Goal: Use online tool/utility: Utilize a website feature to perform a specific function

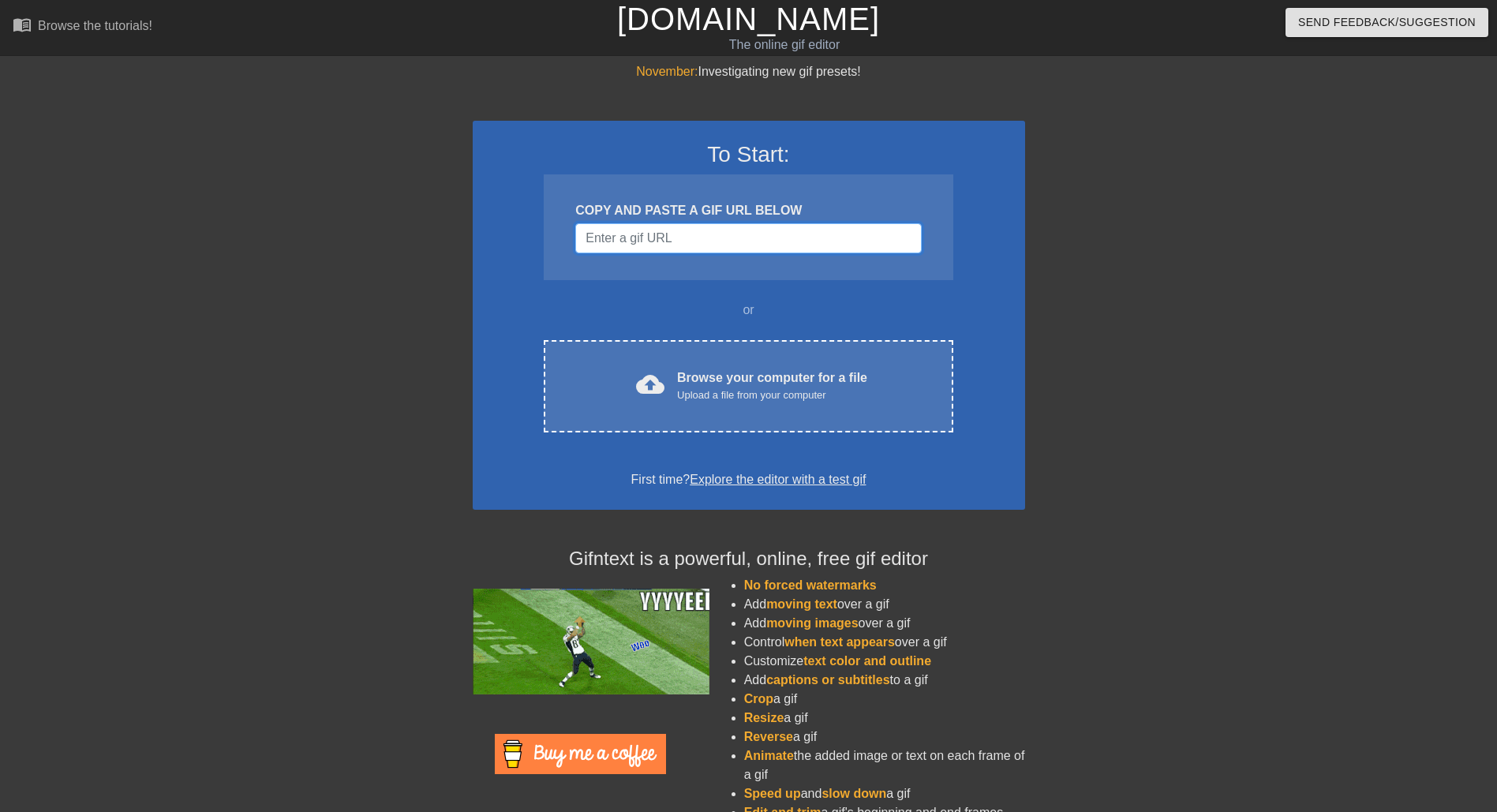
click at [660, 233] on input "Username" at bounding box center [748, 238] width 346 height 30
paste input "[URL][DOMAIN_NAME]"
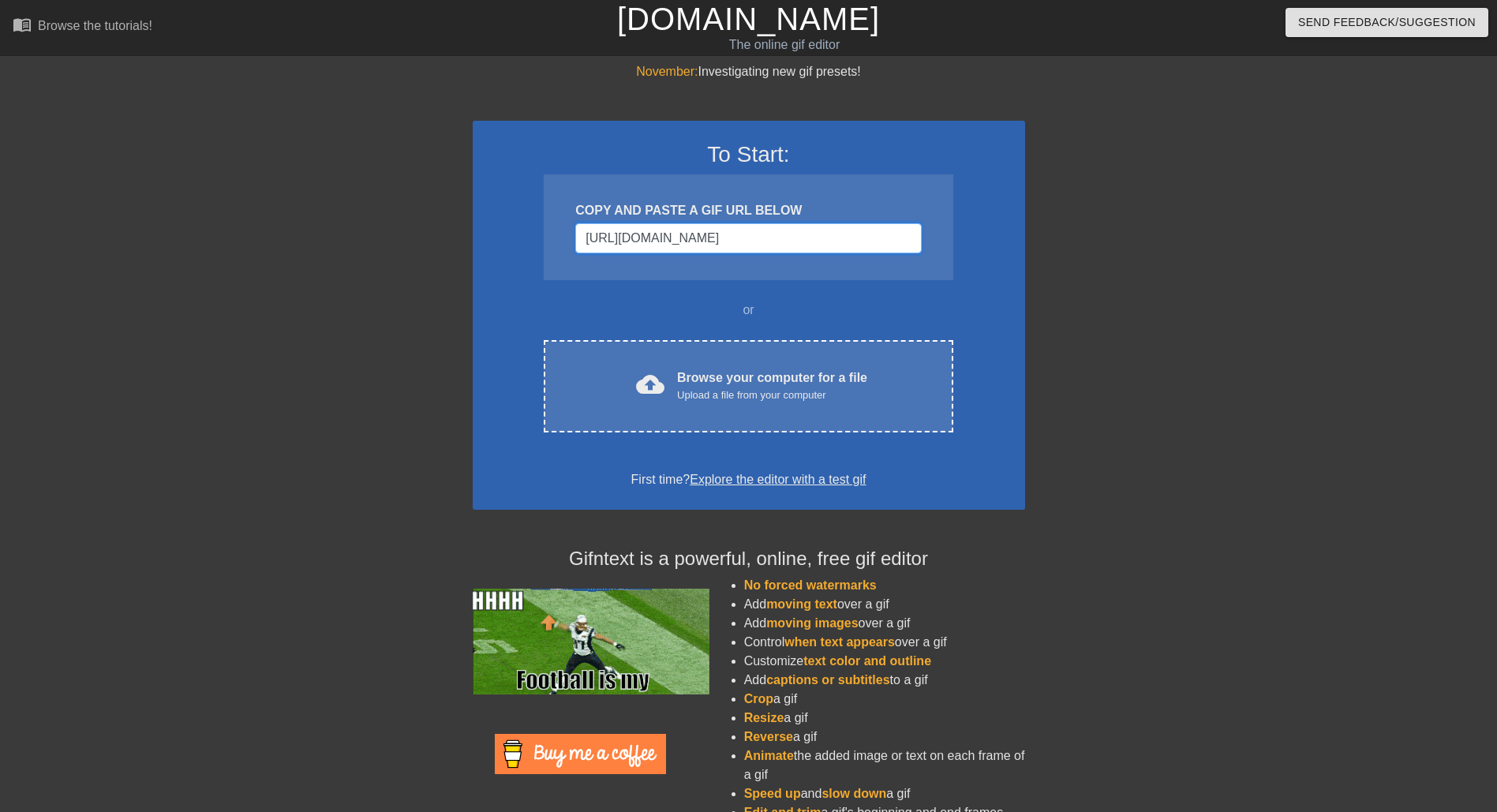
scroll to position [0, 9]
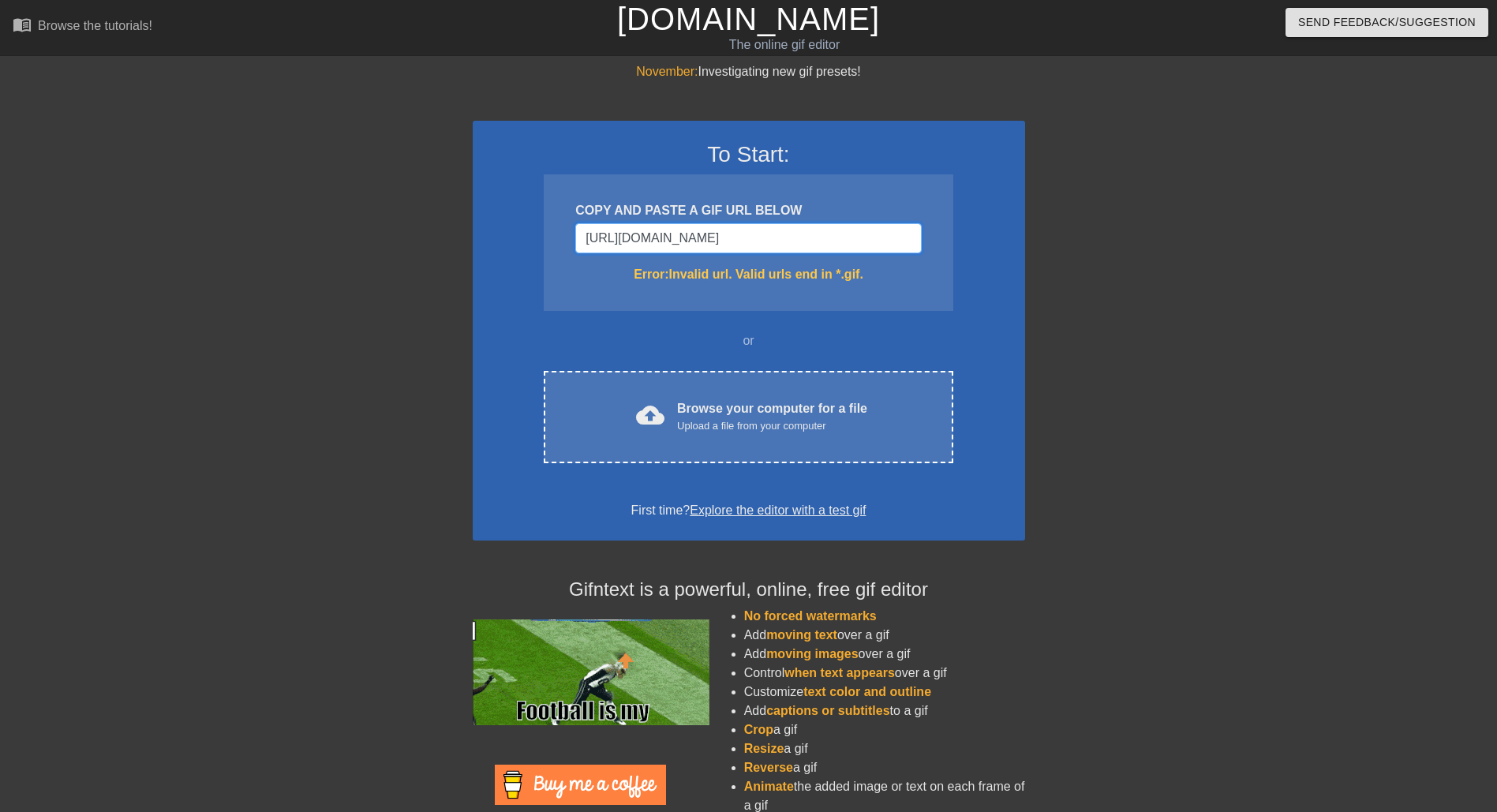
type input "[URL][DOMAIN_NAME]"
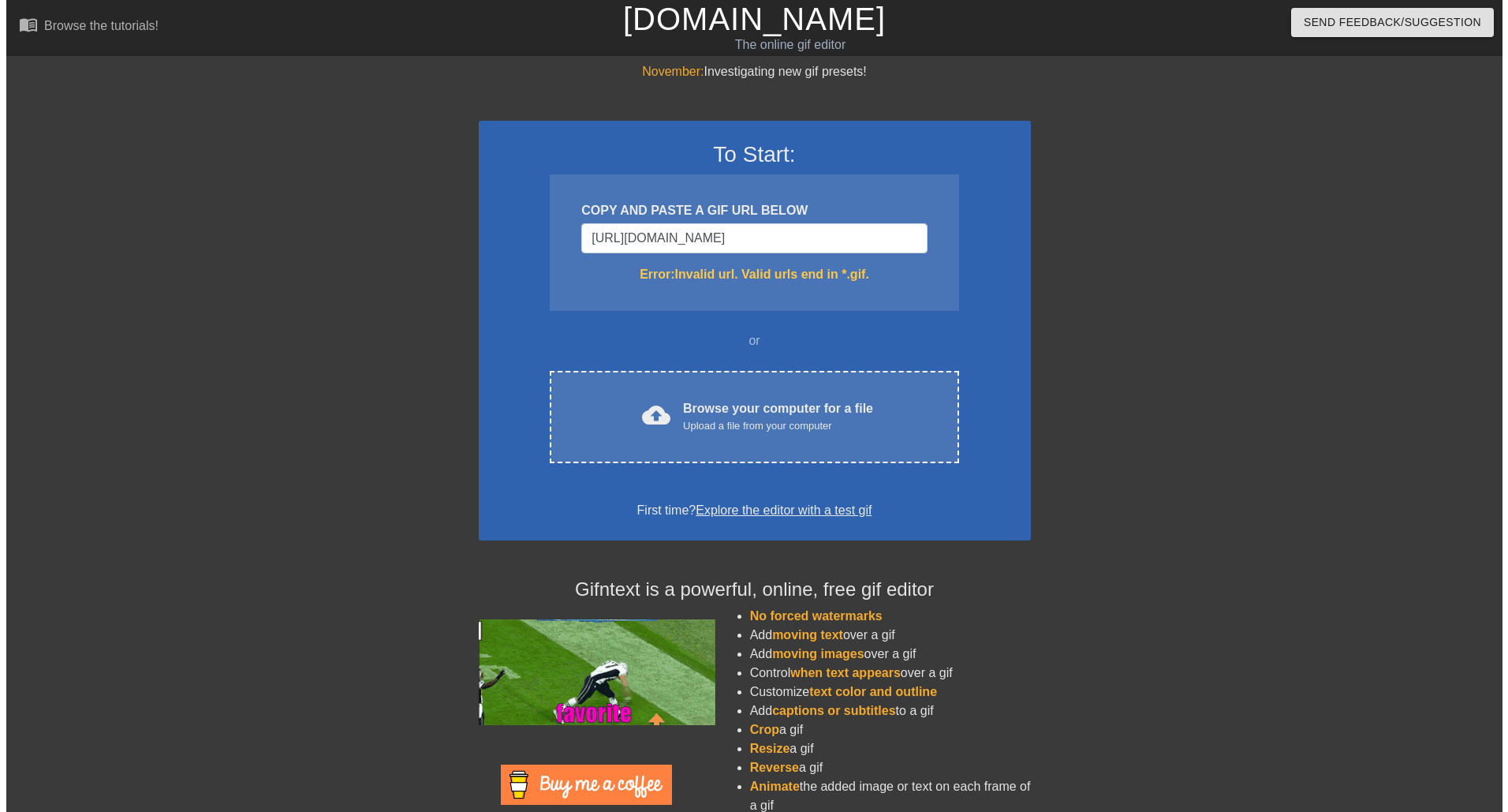
scroll to position [0, 0]
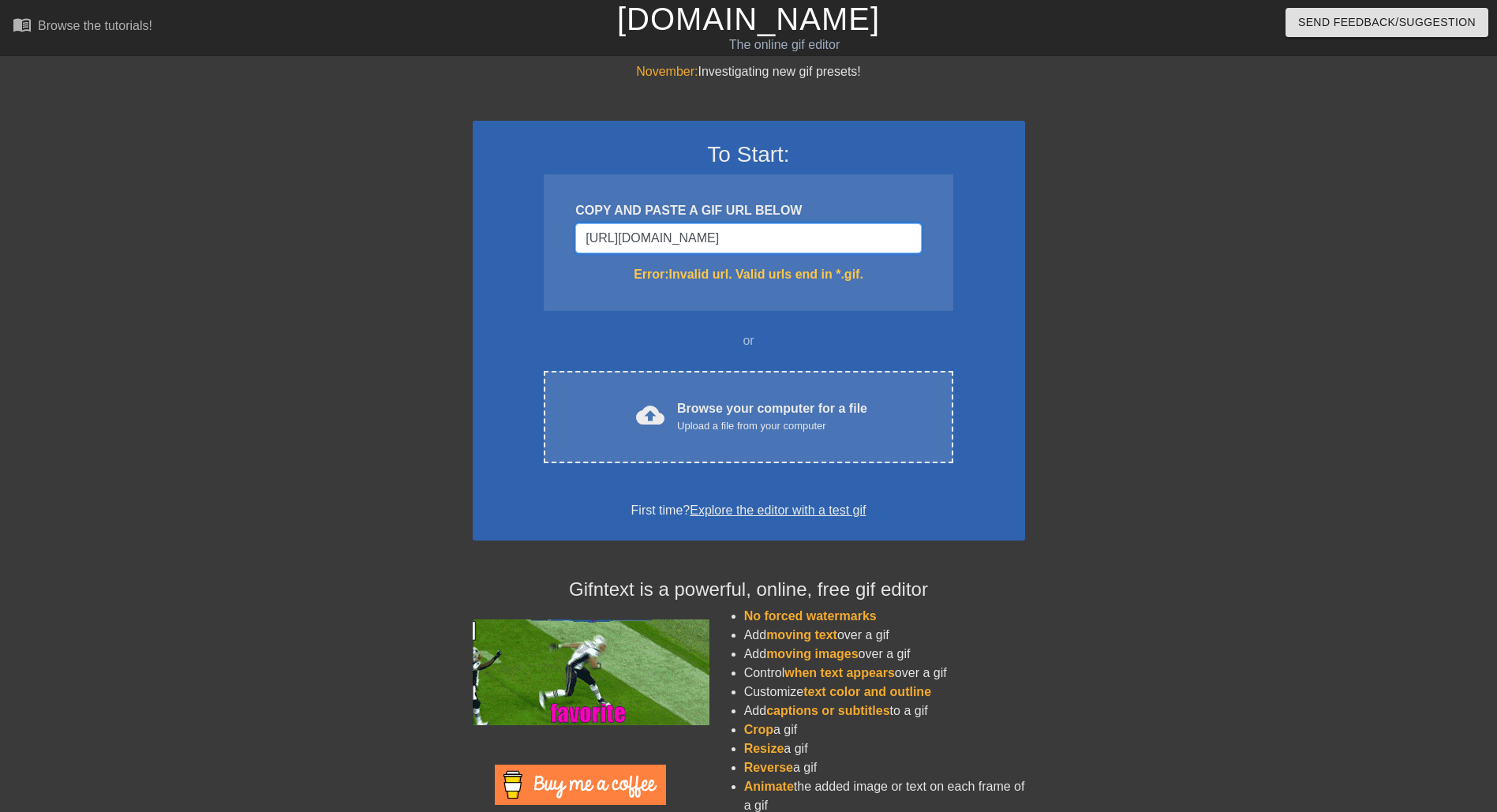
click at [647, 237] on input "[URL][DOMAIN_NAME]" at bounding box center [748, 238] width 346 height 30
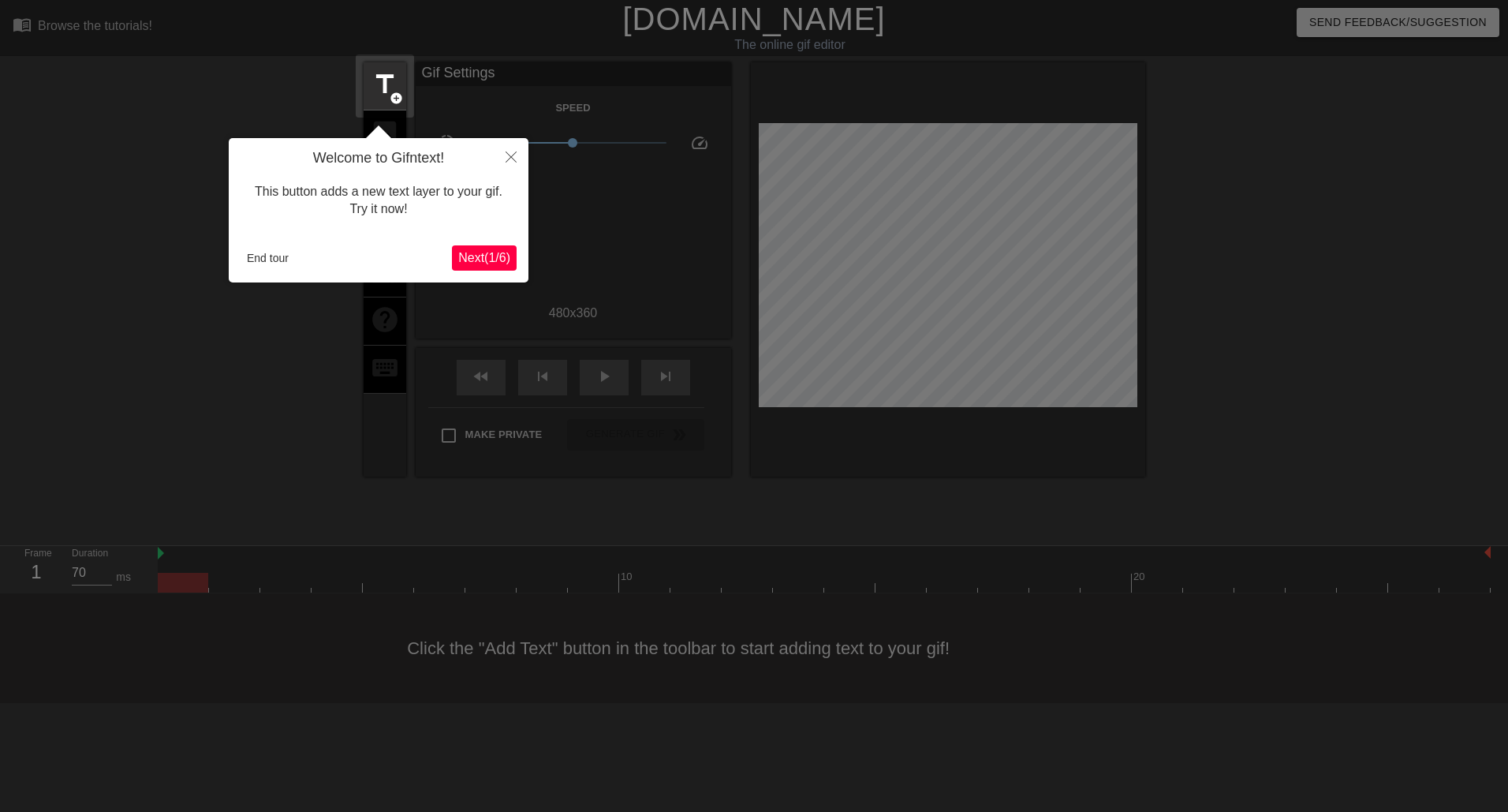
click at [487, 260] on span "Next ( 1 / 6 )" at bounding box center [483, 257] width 52 height 14
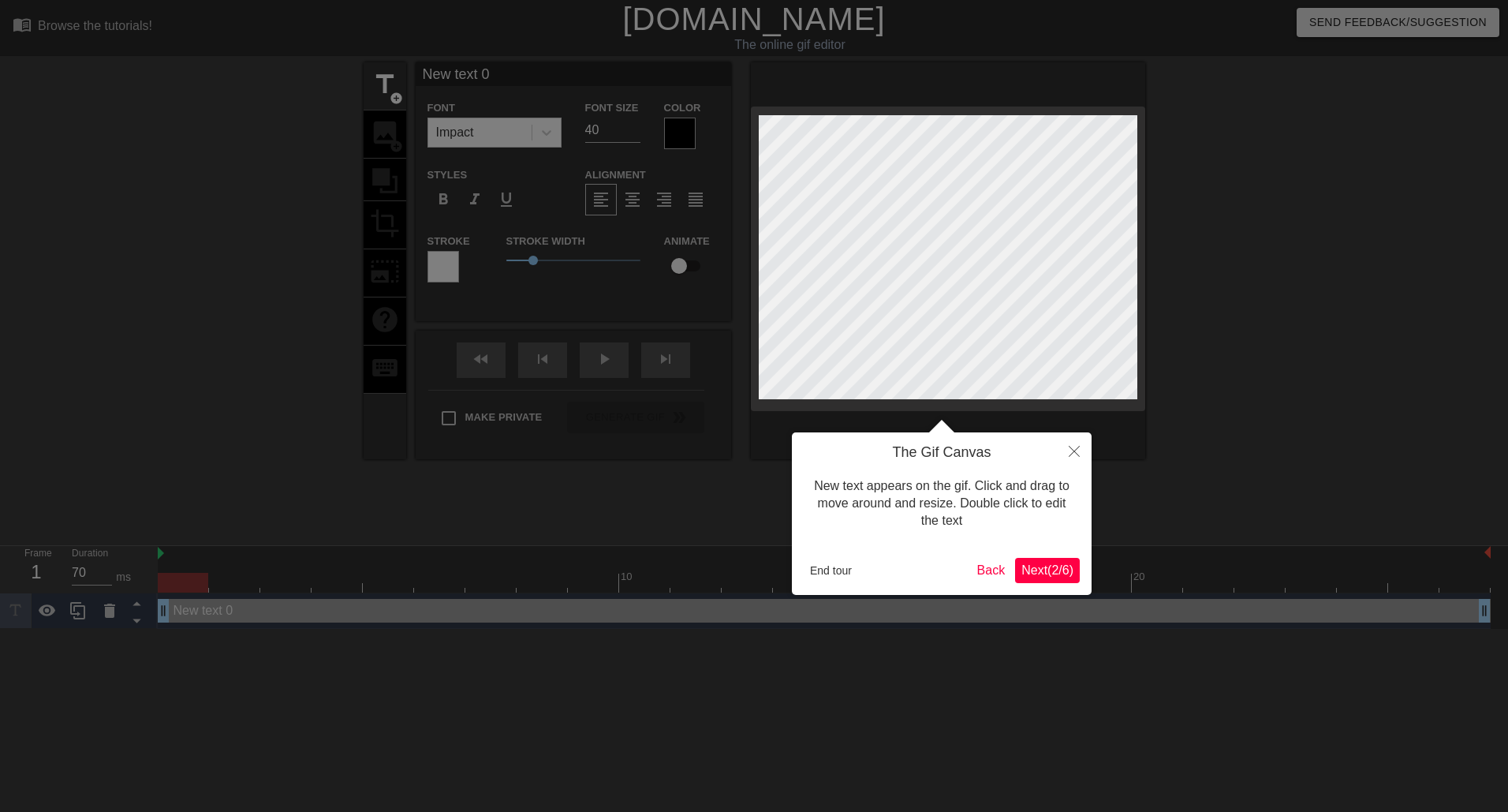
click at [1051, 567] on span "Next ( 2 / 6 )" at bounding box center [1047, 570] width 52 height 14
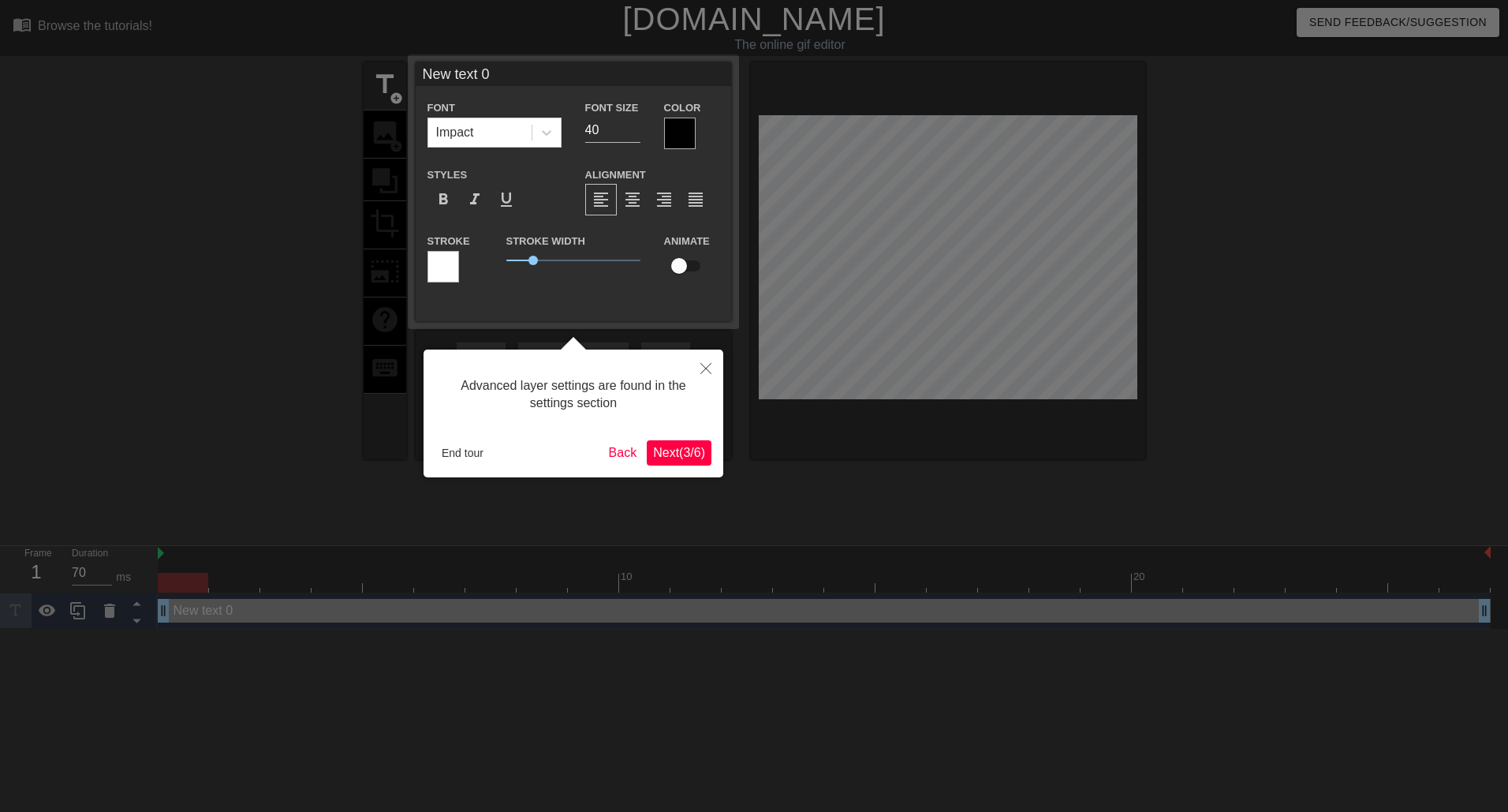
click at [684, 456] on span "Next ( 3 / 6 )" at bounding box center [678, 452] width 52 height 14
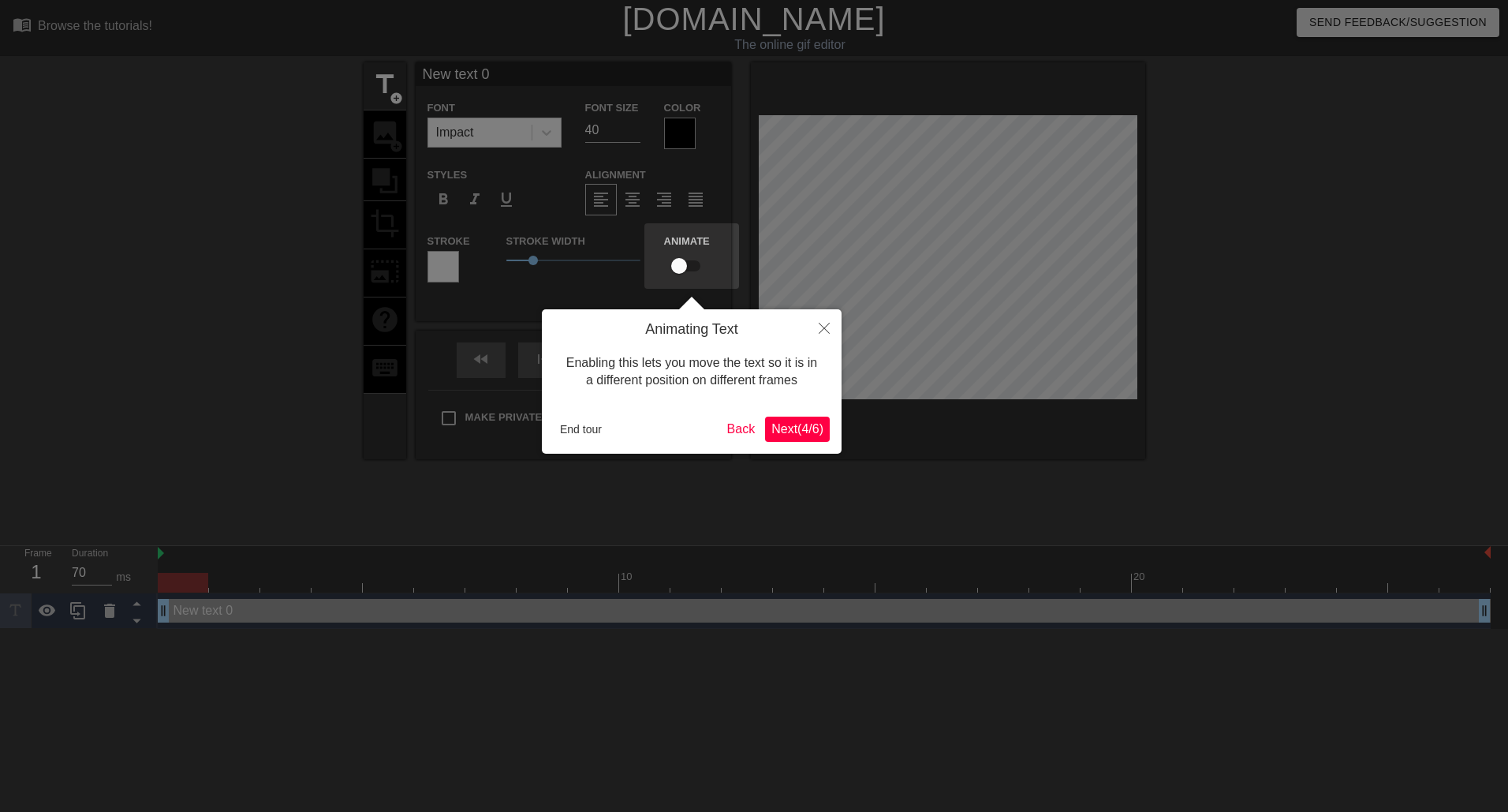
click at [799, 423] on span "Next ( 4 / 6 )" at bounding box center [797, 428] width 52 height 14
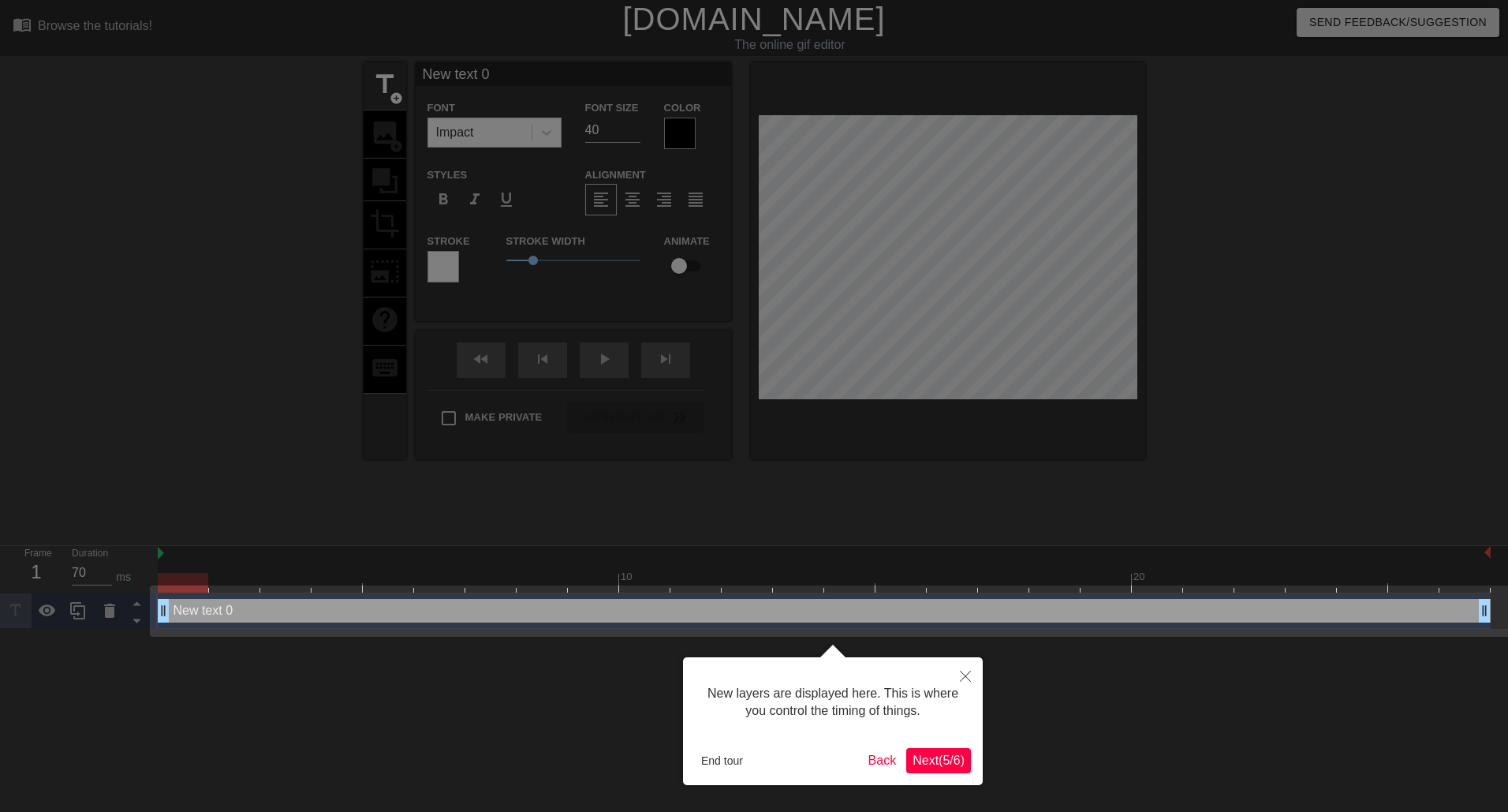
click at [953, 766] on span "Next ( 5 / 6 )" at bounding box center [938, 760] width 52 height 14
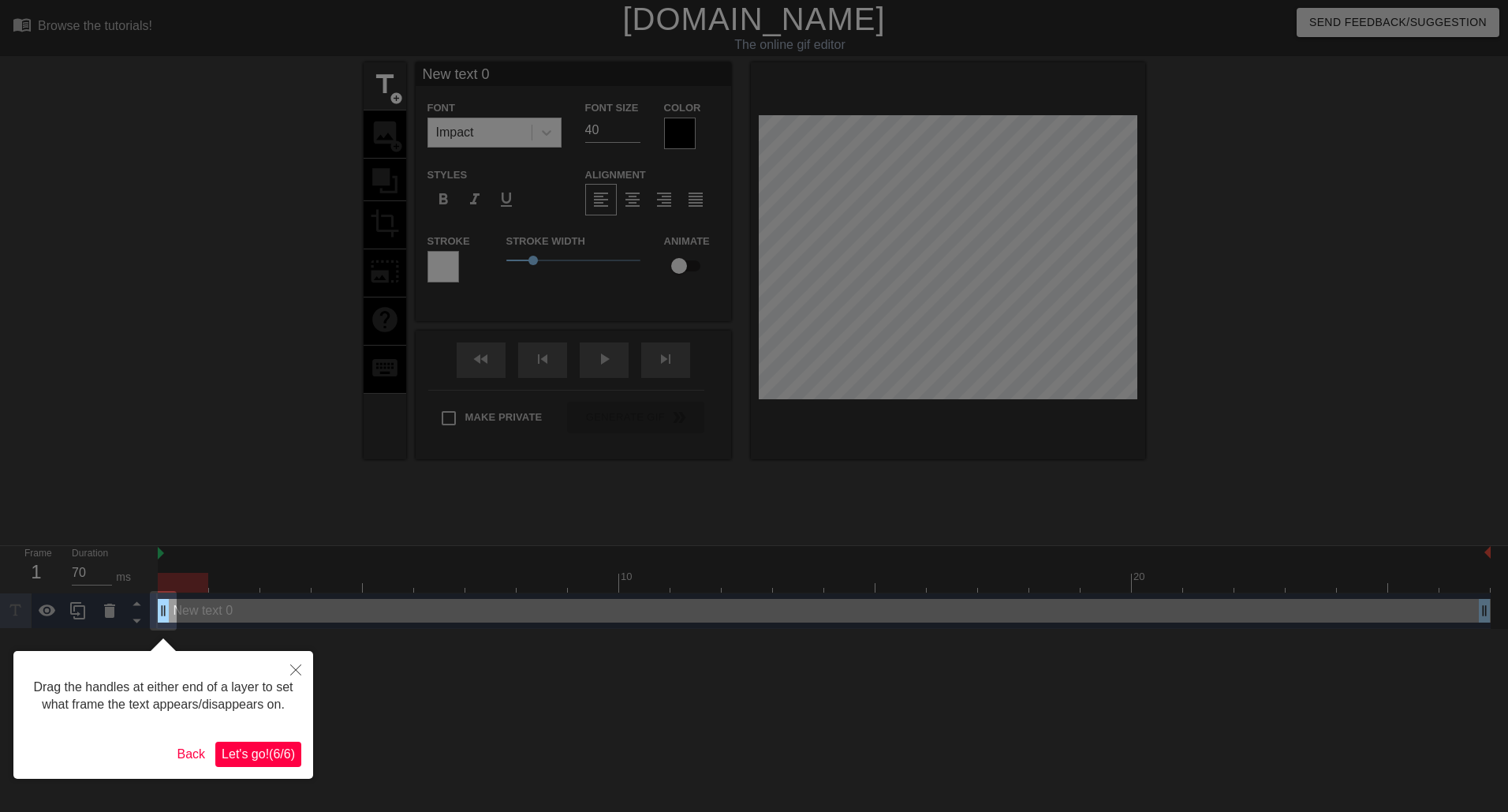
click at [270, 754] on span "Let's go! ( 6 / 6 )" at bounding box center [258, 754] width 74 height 14
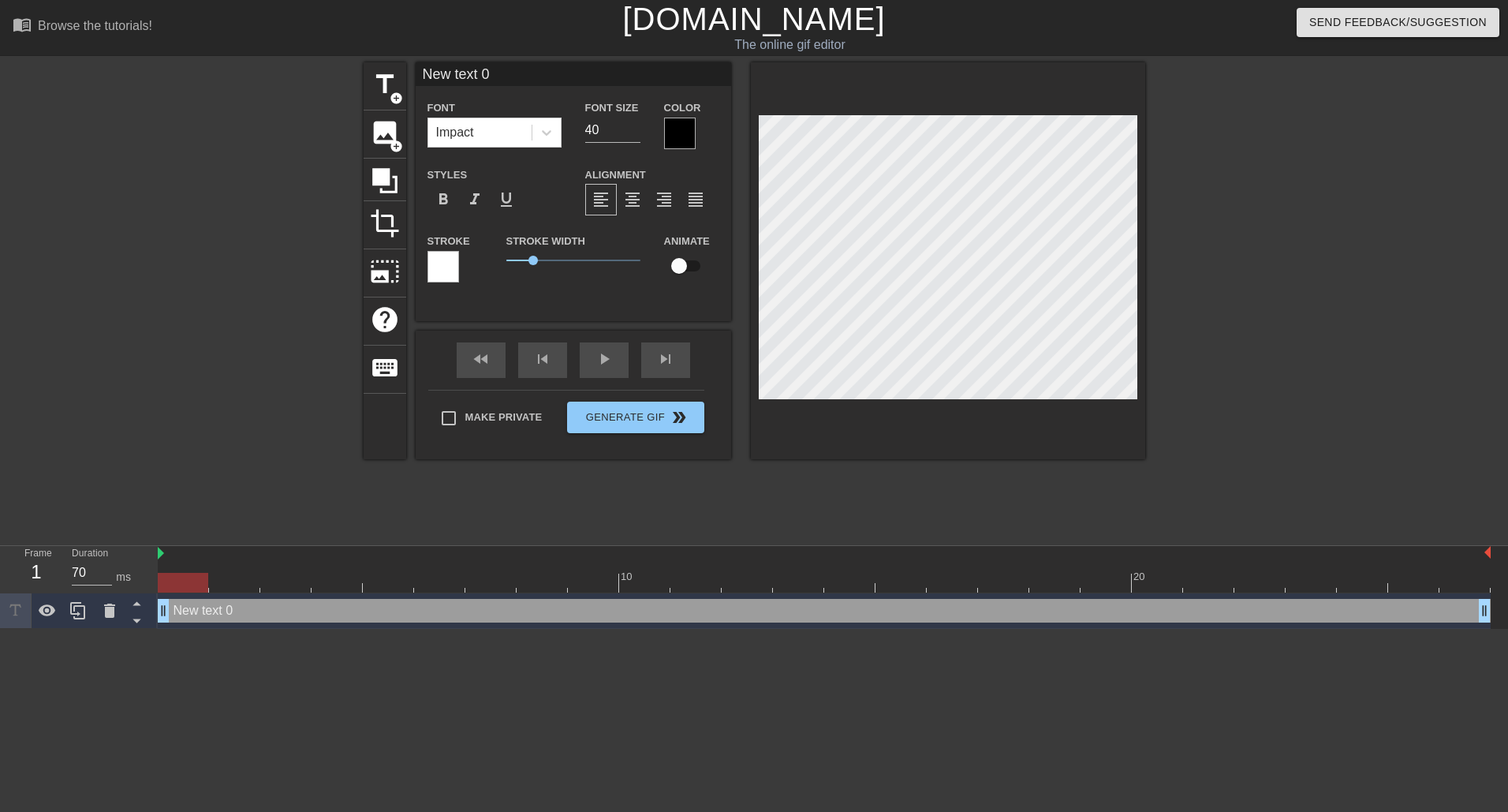
drag, startPoint x: 504, startPoint y: 75, endPoint x: 421, endPoint y: 72, distance: 83.1
click at [421, 72] on input "New text 0" at bounding box center [573, 75] width 316 height 24
click at [481, 68] on input "New text 0" at bounding box center [573, 75] width 316 height 24
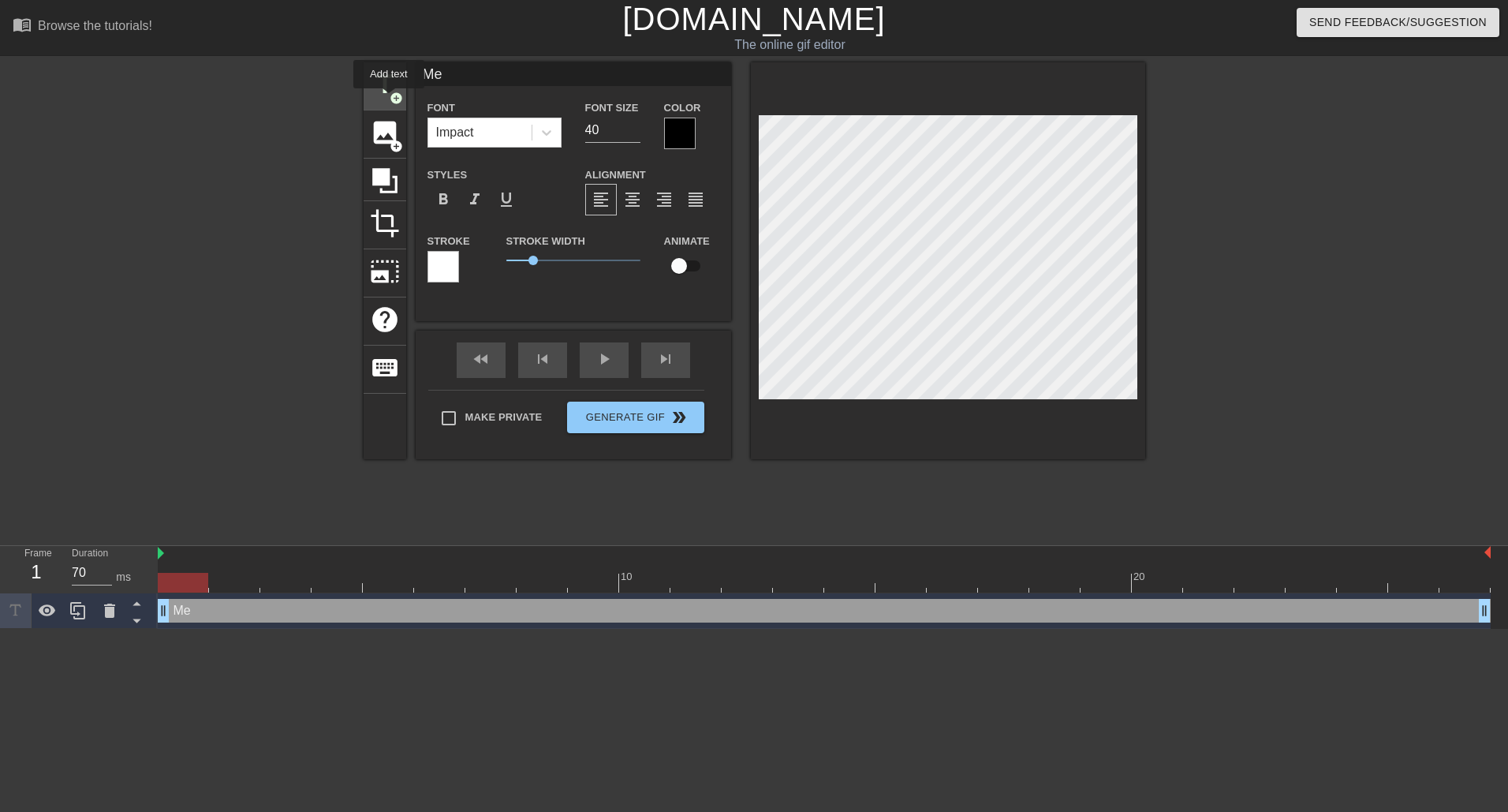
click at [389, 99] on span "add_circle" at bounding box center [396, 98] width 14 height 14
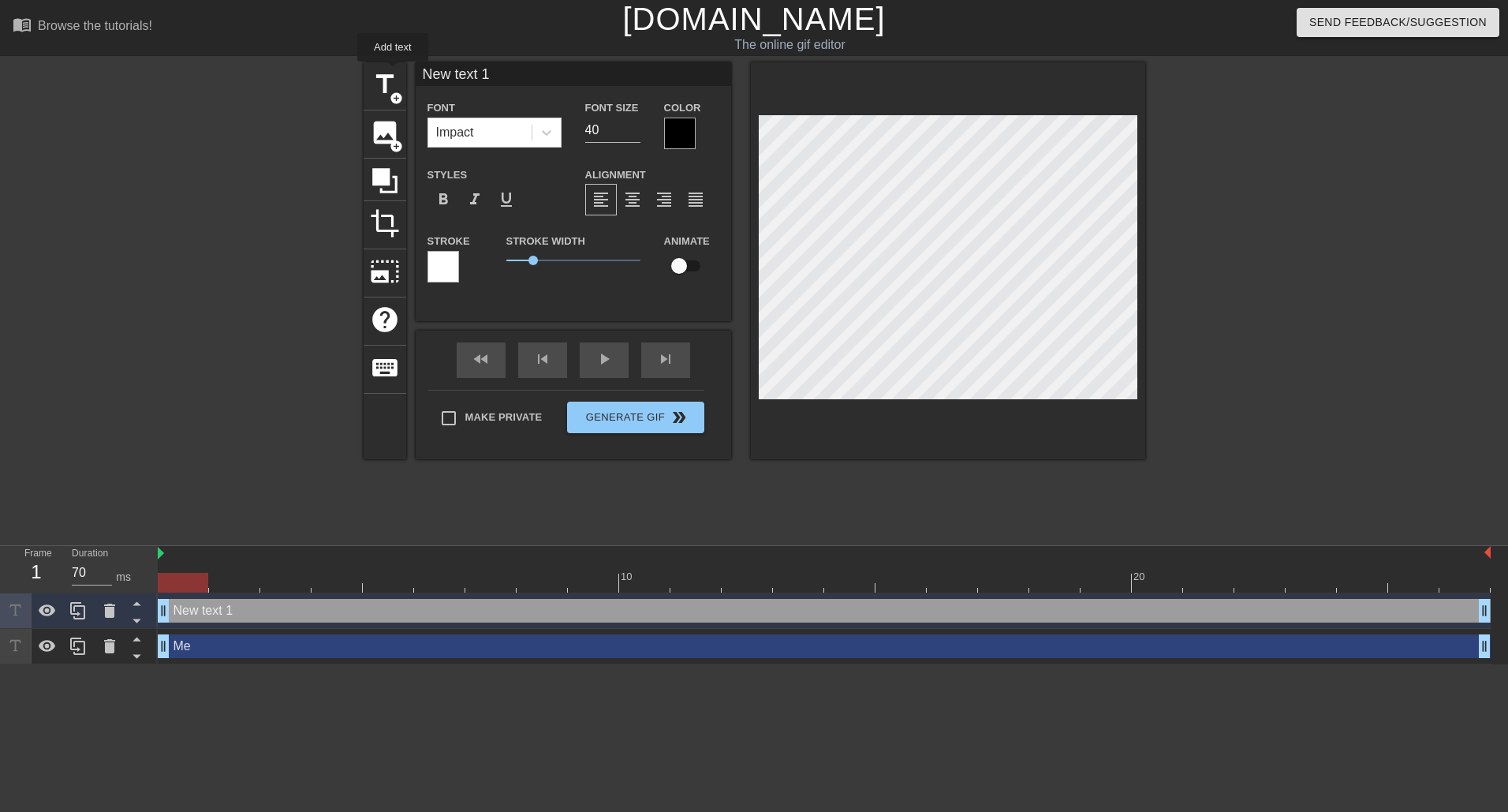
drag, startPoint x: 494, startPoint y: 75, endPoint x: 420, endPoint y: 83, distance: 74.4
click at [396, 73] on div "title add_circle image add_circle crop photo_size_select_large help keyboard Ne…" at bounding box center [754, 261] width 782 height 397
type input "[DATE]"
click at [685, 275] on input "checkbox" at bounding box center [679, 265] width 90 height 30
checkbox input "true"
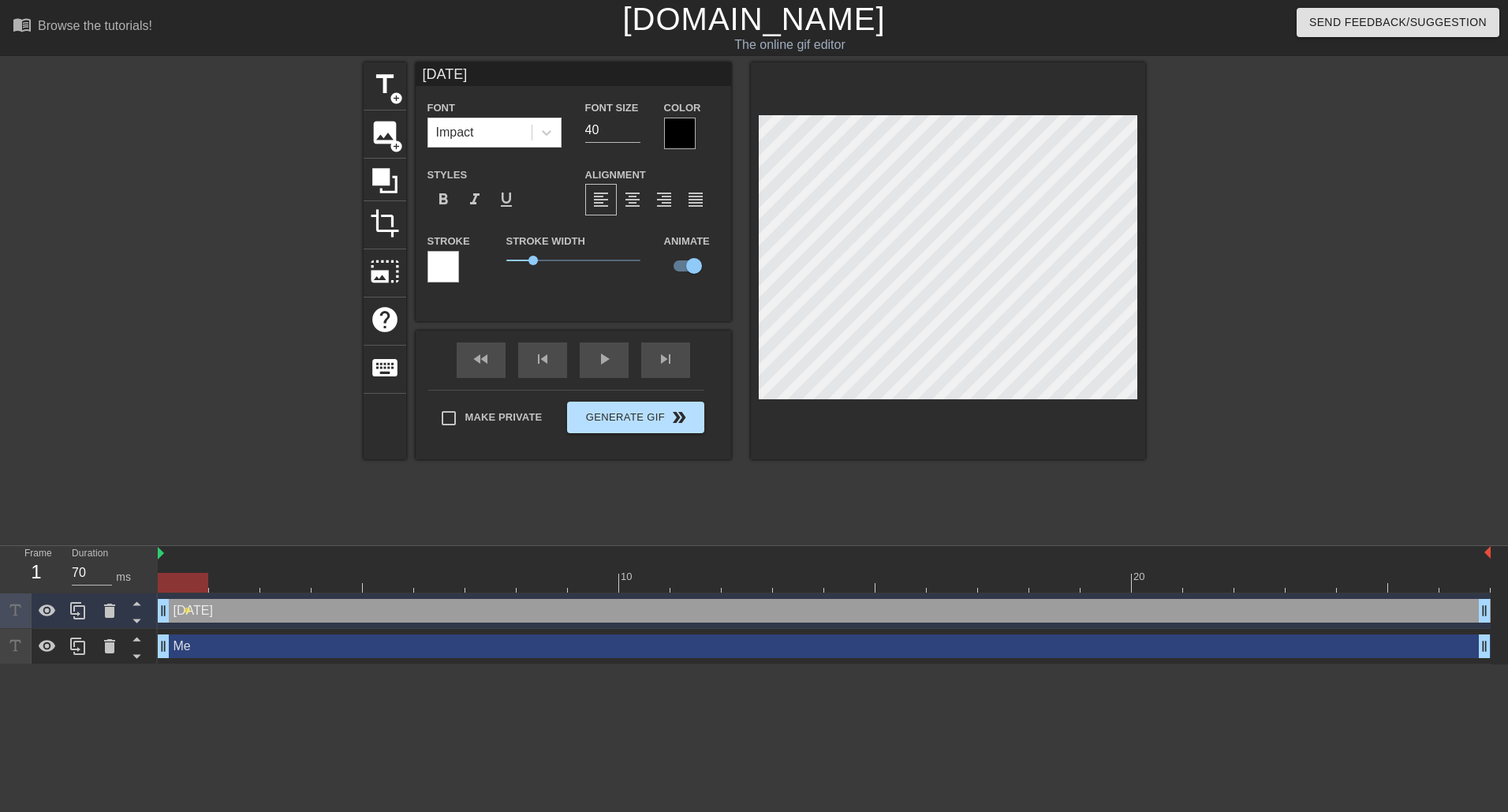
type input "Me"
checkbox input "false"
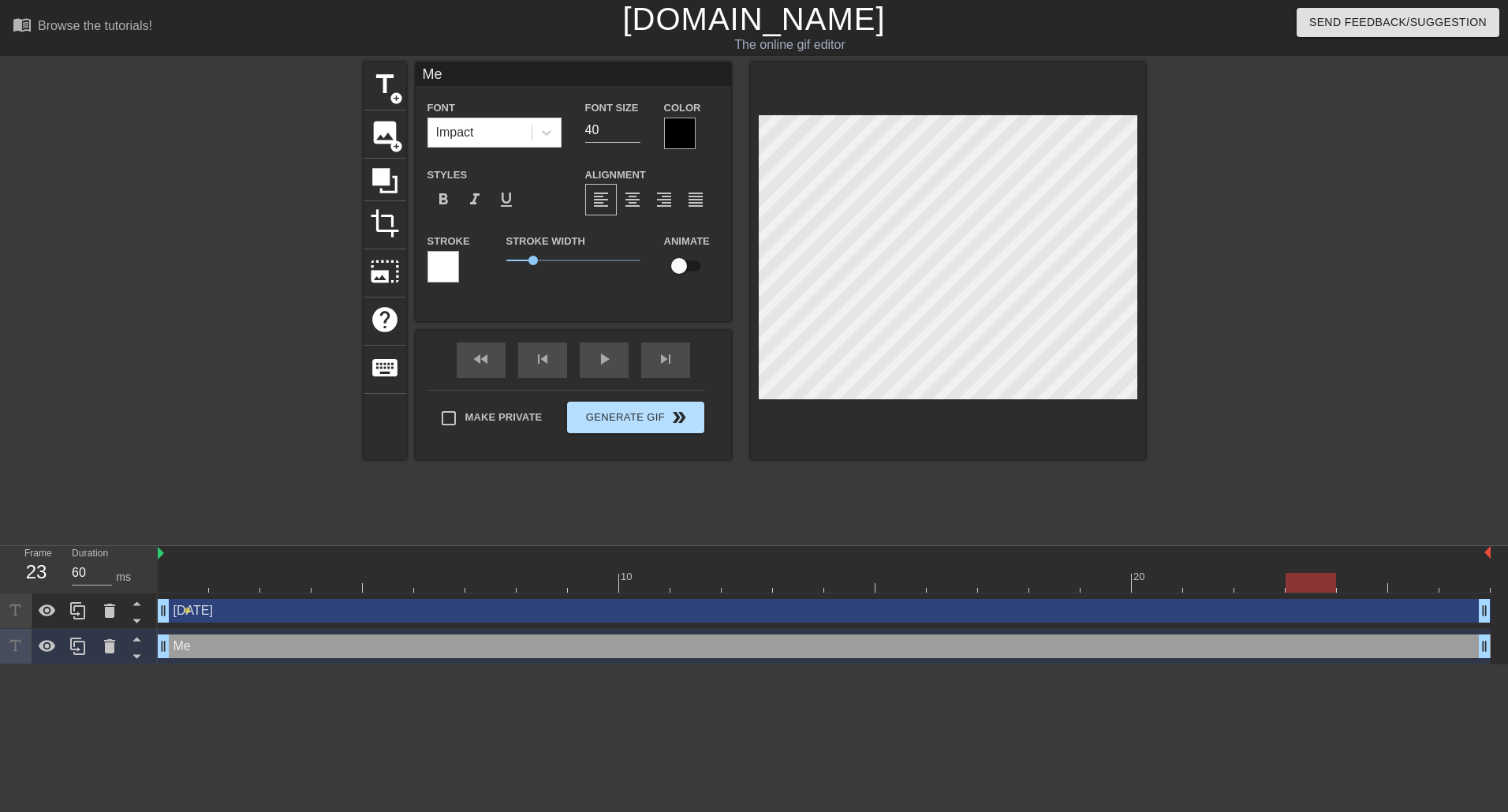
type input "70"
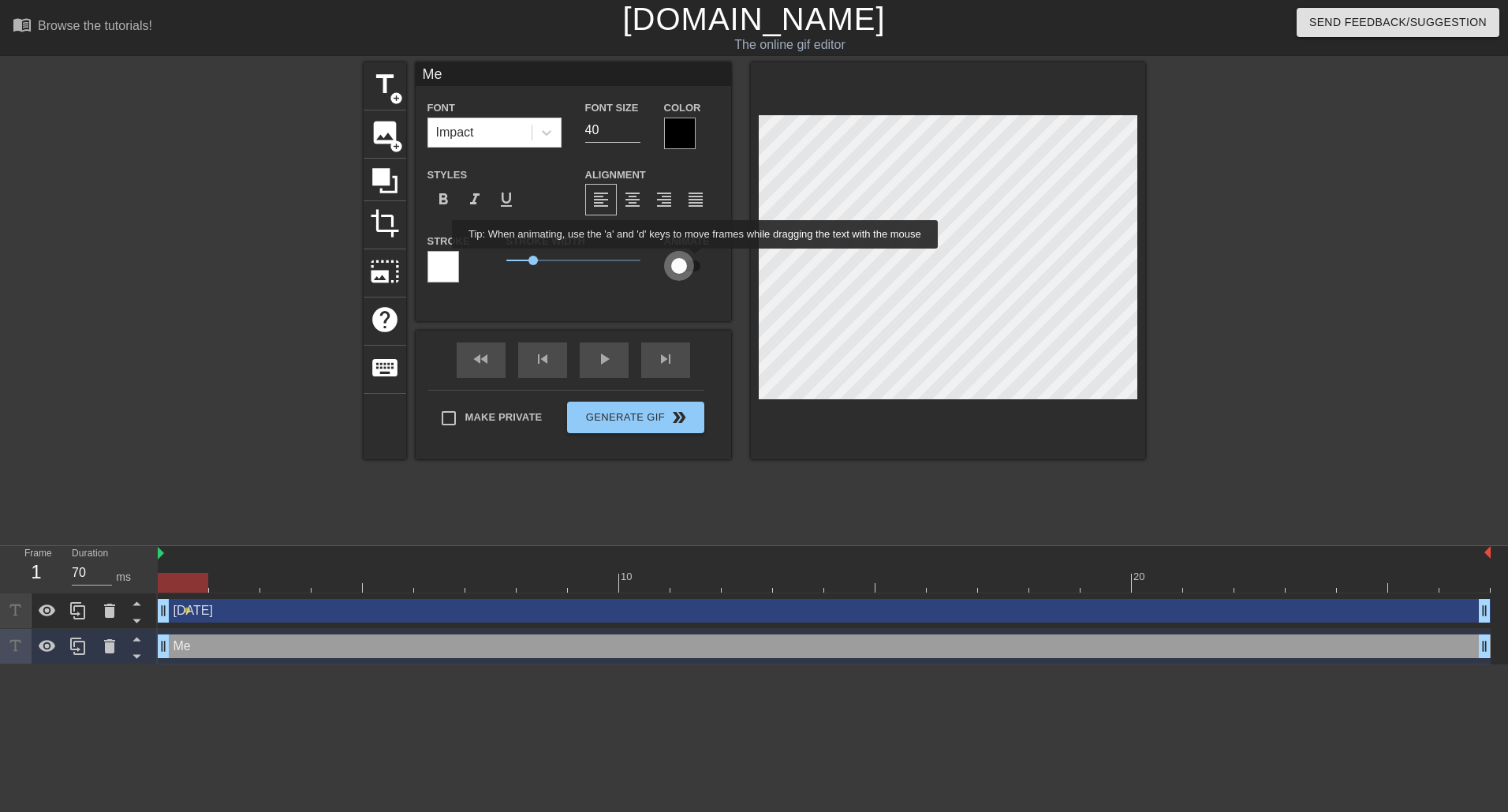
click at [696, 259] on input "checkbox" at bounding box center [679, 265] width 90 height 30
checkbox input "true"
click at [541, 518] on div "title add_circle image add_circle crop photo_size_select_large help keyboard Me…" at bounding box center [754, 299] width 782 height 473
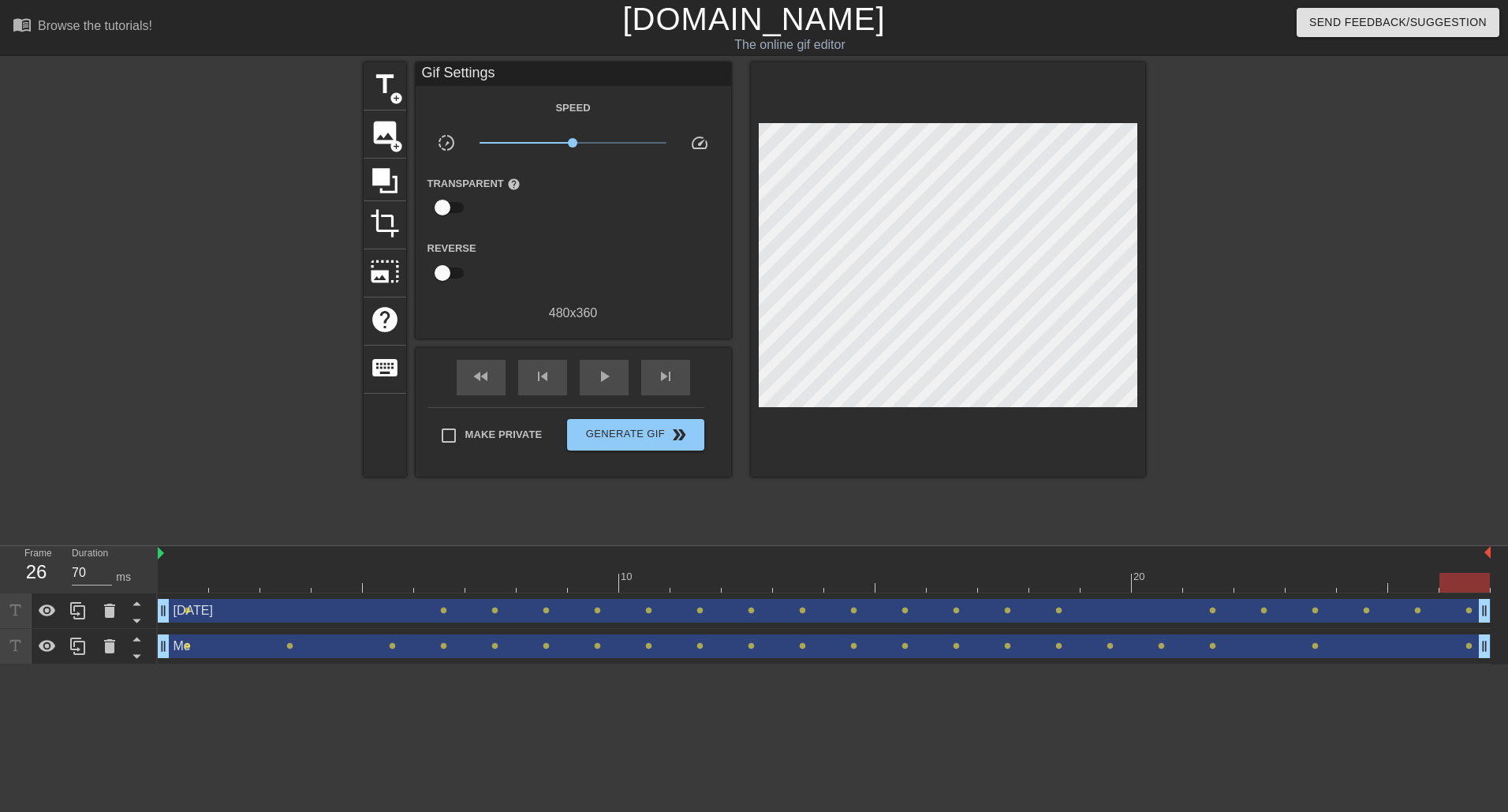
click at [608, 355] on div "fast_rewind skip_previous play_arrow skip_next" at bounding box center [573, 378] width 257 height 59
click at [621, 365] on div "play_arrow" at bounding box center [605, 378] width 49 height 36
click at [615, 375] on div "pause" at bounding box center [605, 378] width 49 height 36
click at [496, 378] on div "fast_rewind" at bounding box center [481, 378] width 49 height 36
type input "70"
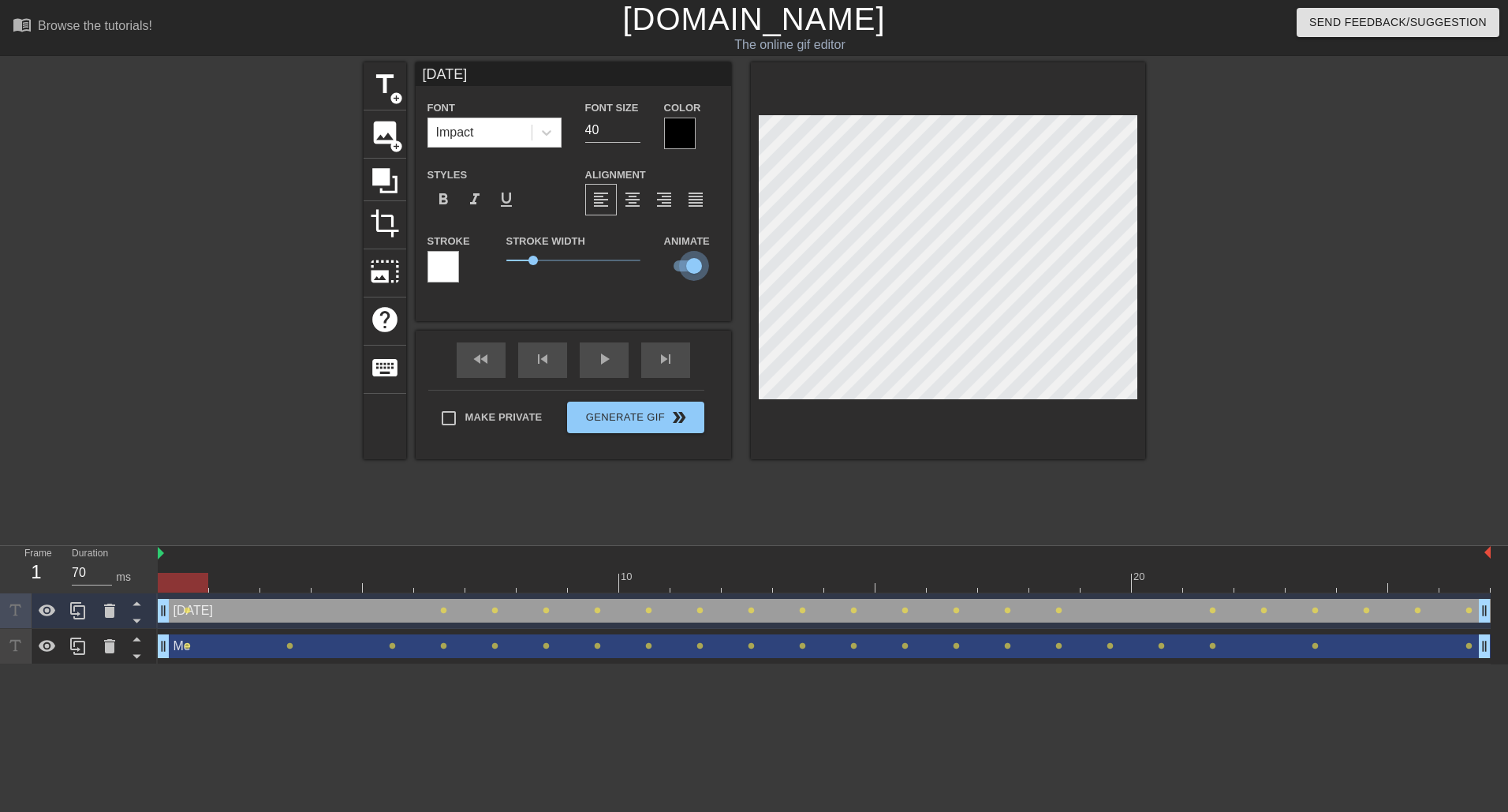
click at [690, 268] on input "checkbox" at bounding box center [694, 265] width 90 height 30
click at [690, 268] on input "checkbox" at bounding box center [679, 265] width 90 height 30
checkbox input "true"
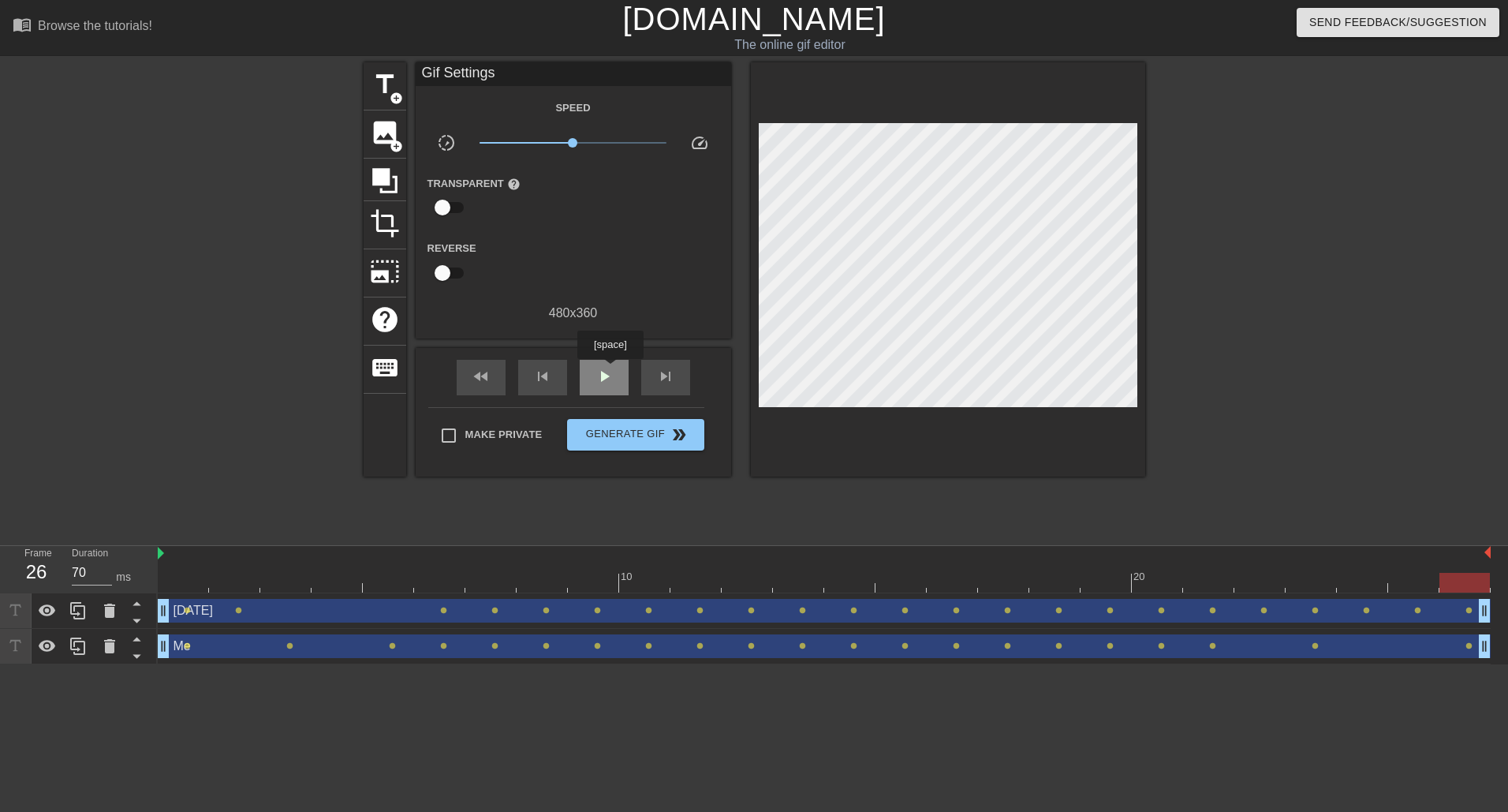
click at [610, 370] on div "play_arrow" at bounding box center [605, 378] width 49 height 36
type input "70"
click at [610, 378] on span "pause" at bounding box center [604, 376] width 19 height 19
click at [541, 378] on span "skip_previous" at bounding box center [543, 376] width 19 height 19
click at [493, 379] on div "fast_rewind" at bounding box center [481, 378] width 49 height 36
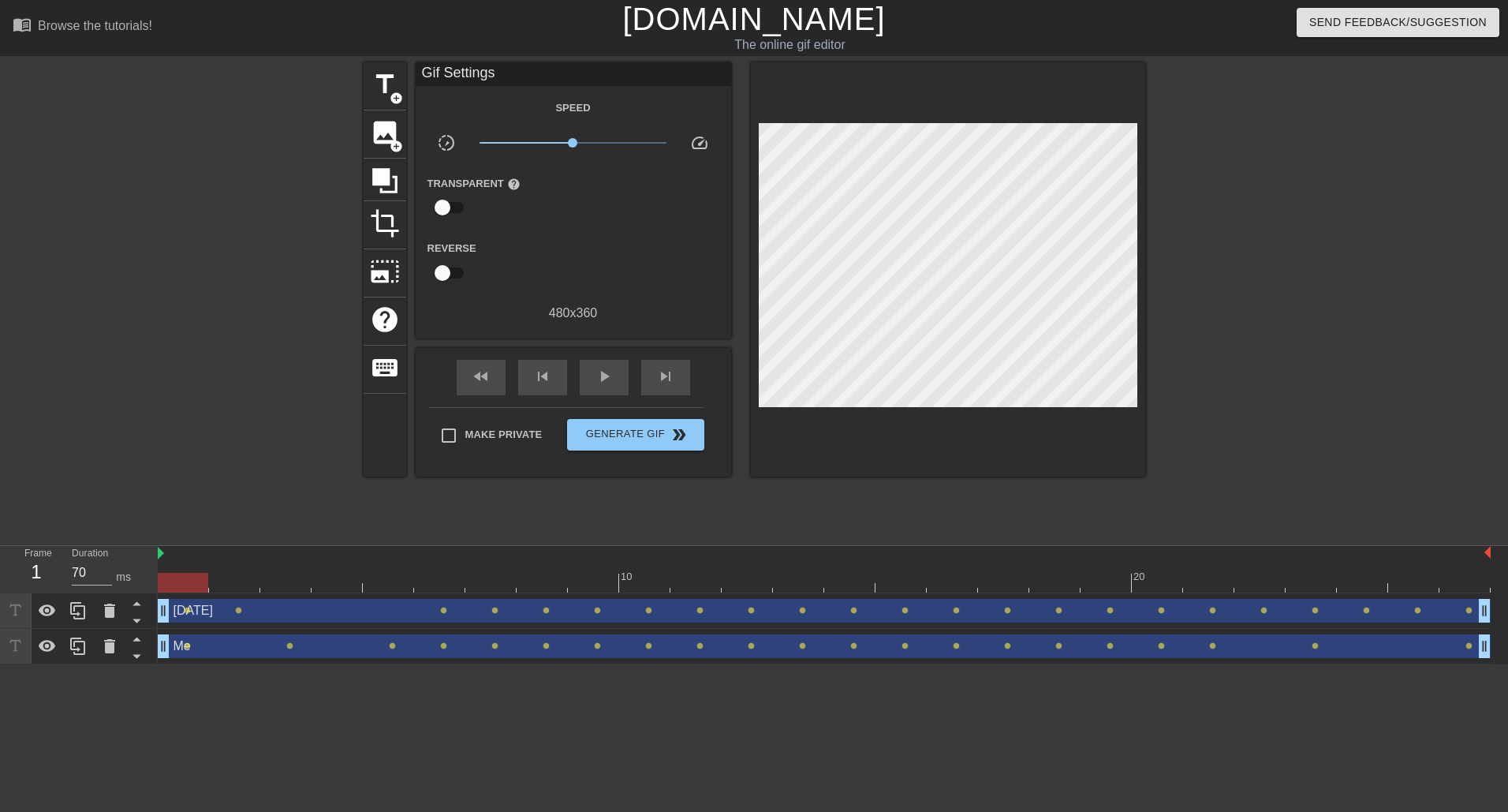
click at [653, 279] on div "Reverse" at bounding box center [573, 262] width 316 height 50
click at [264, 611] on div "[DATE] drag_handle drag_handle" at bounding box center [824, 610] width 1333 height 24
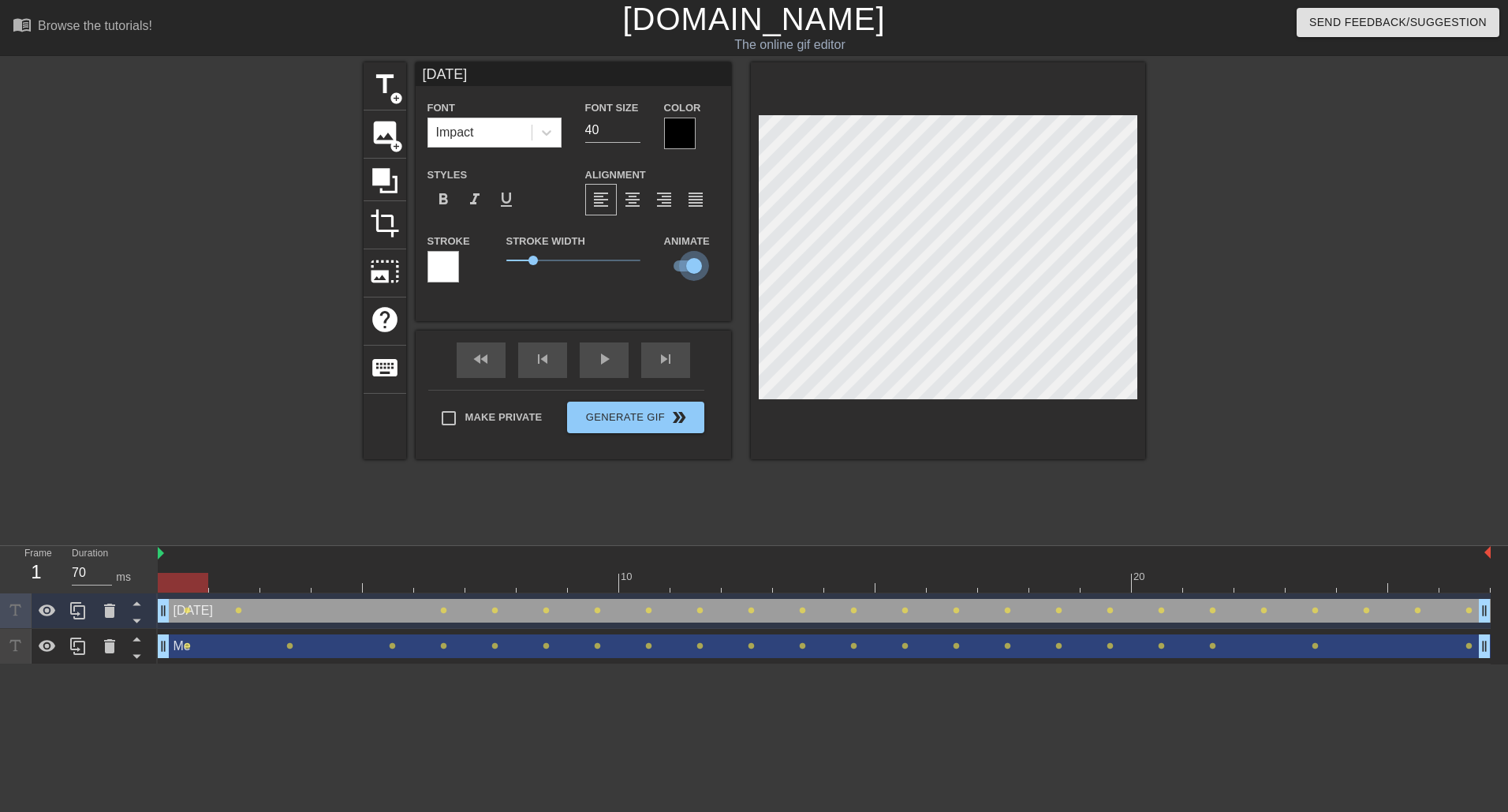
click at [685, 270] on input "checkbox" at bounding box center [694, 265] width 90 height 30
click at [686, 269] on input "checkbox" at bounding box center [679, 265] width 90 height 30
click at [680, 264] on input "checkbox" at bounding box center [694, 265] width 90 height 30
click at [680, 264] on input "checkbox" at bounding box center [679, 265] width 90 height 30
checkbox input "true"
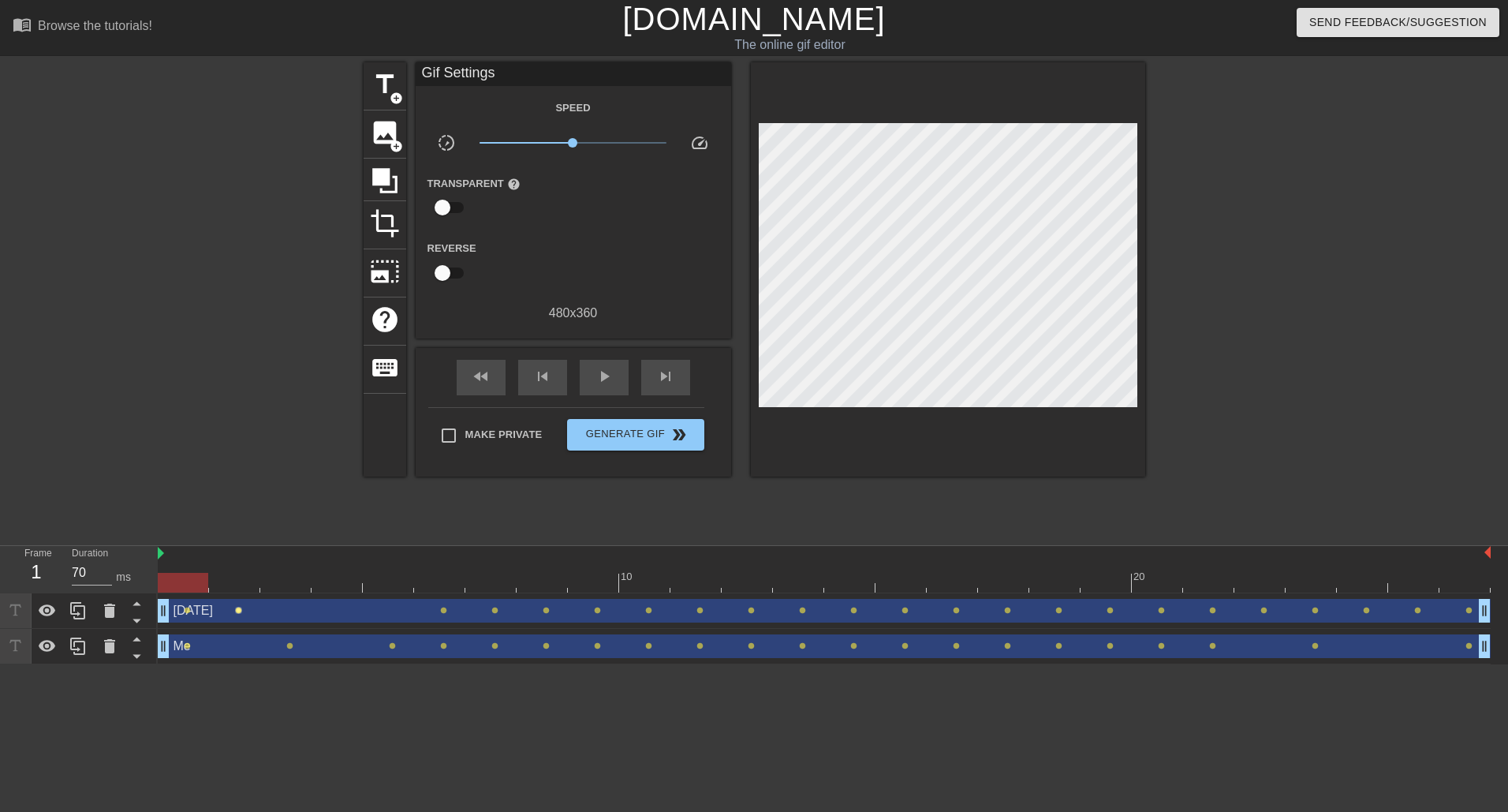
click at [238, 610] on span "lens" at bounding box center [239, 610] width 7 height 7
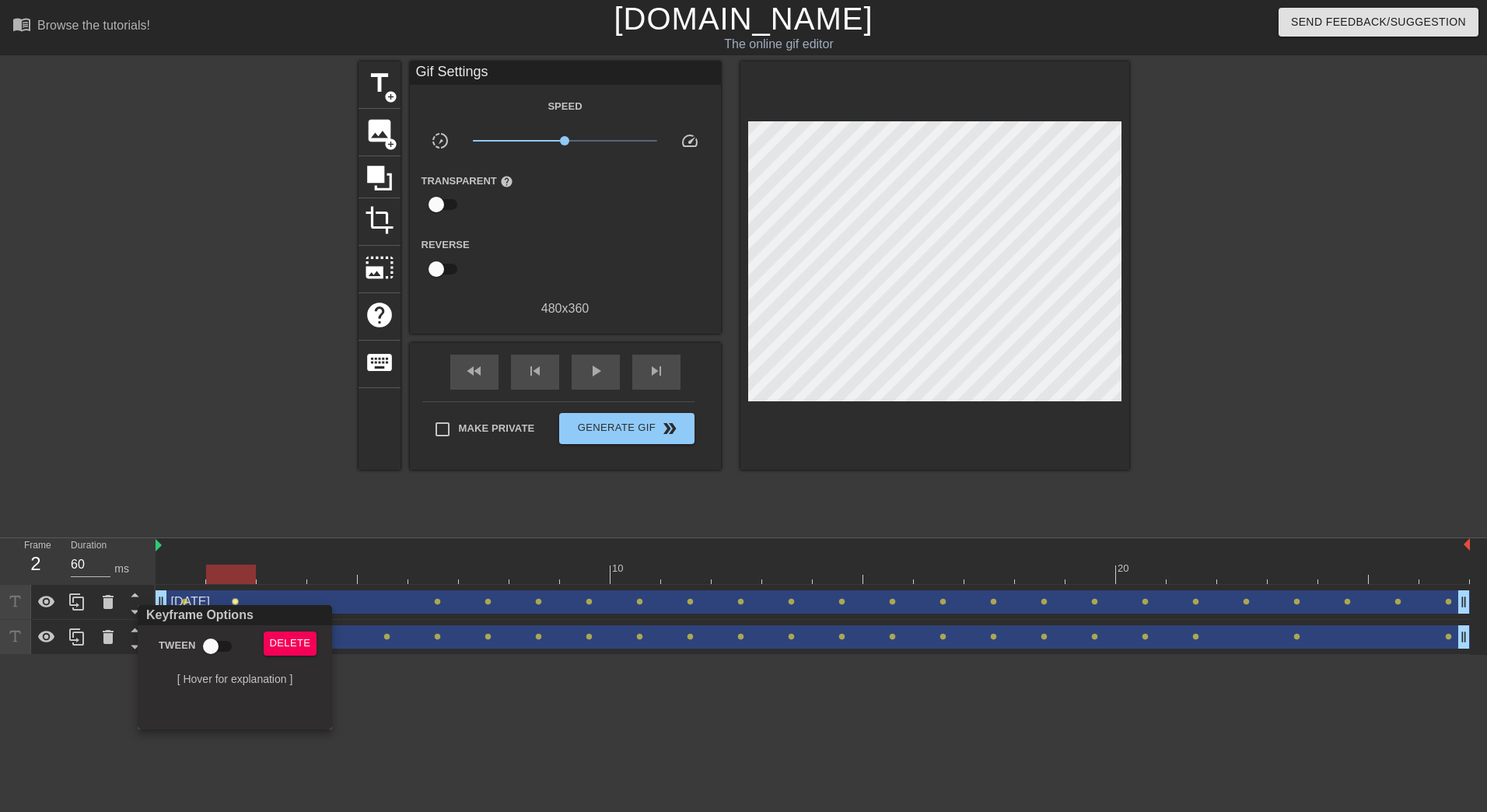
click at [397, 693] on div at bounding box center [743, 406] width 1487 height 812
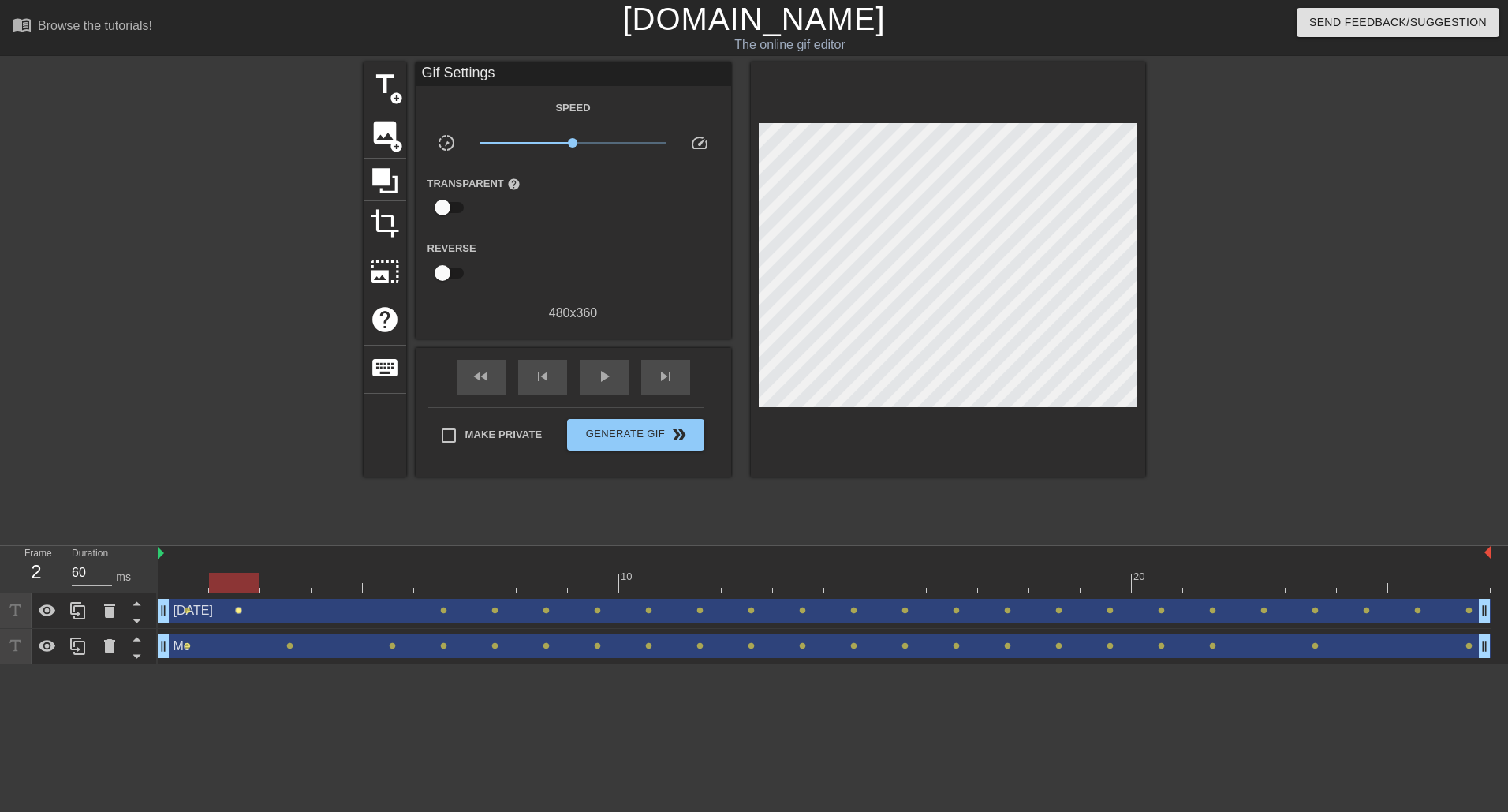
click at [237, 609] on span "lens" at bounding box center [239, 610] width 7 height 7
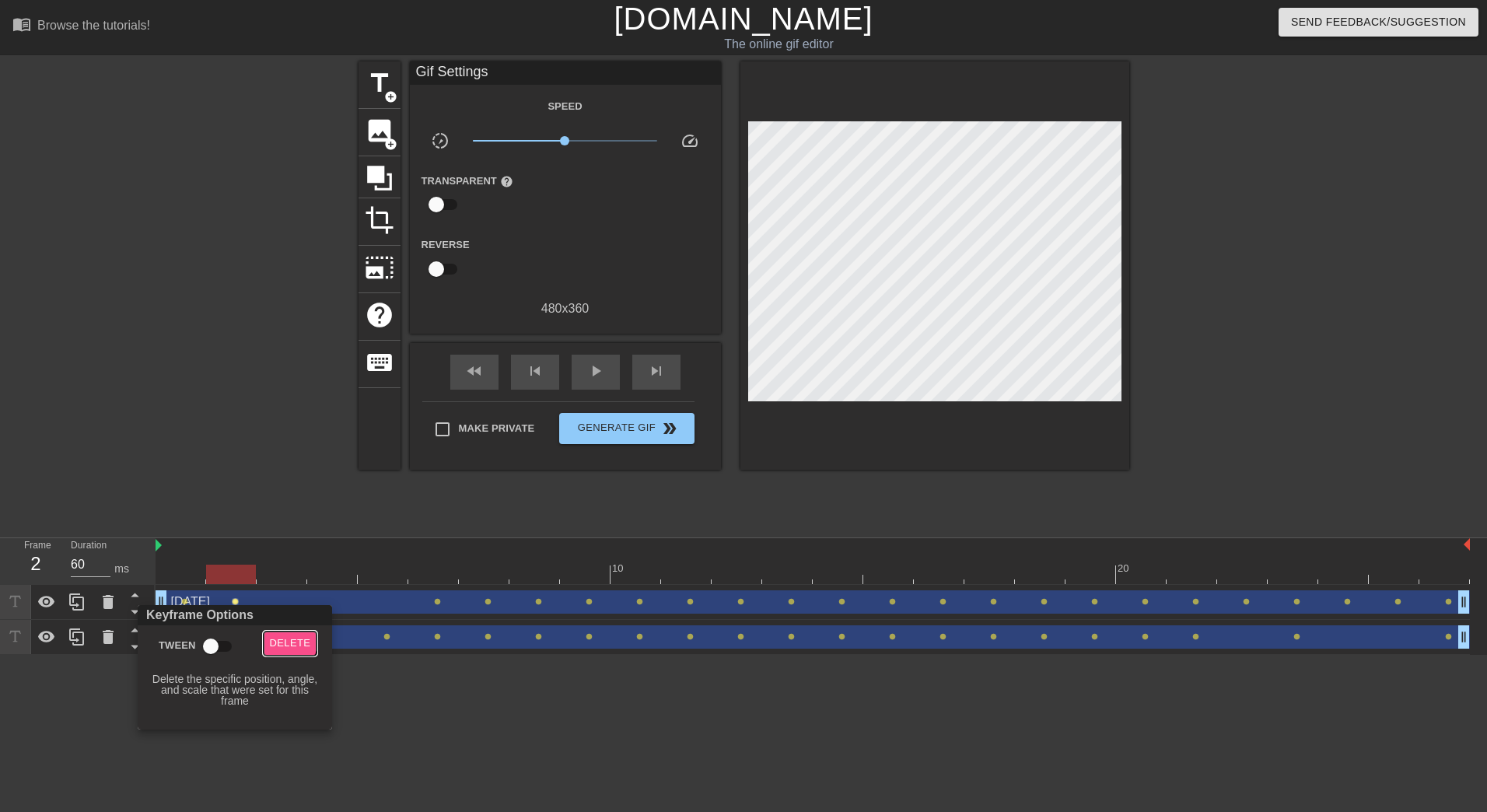
click at [286, 640] on span "Delete" at bounding box center [290, 643] width 41 height 18
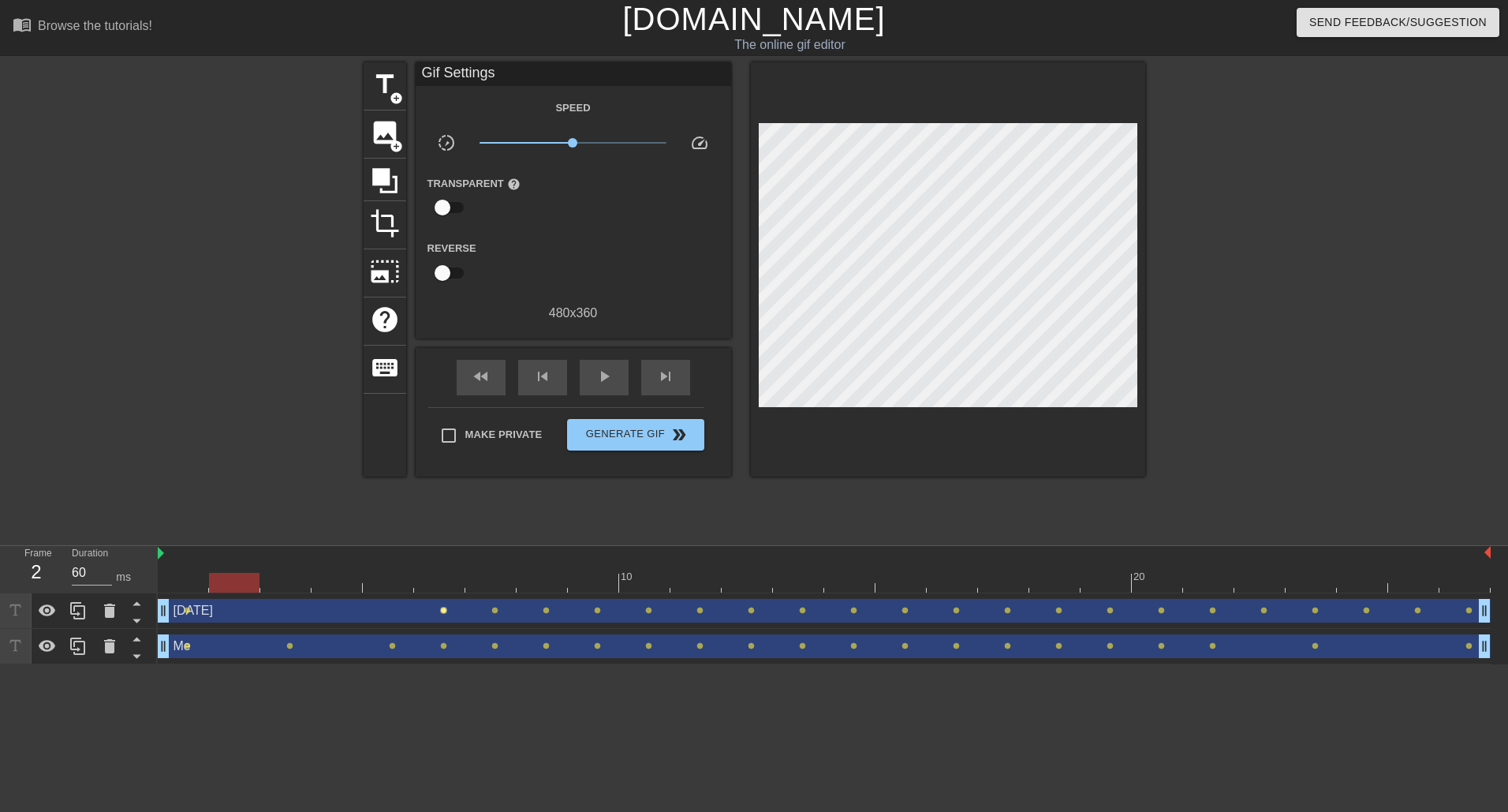
click at [444, 611] on span "lens" at bounding box center [444, 610] width 7 height 7
type input "70"
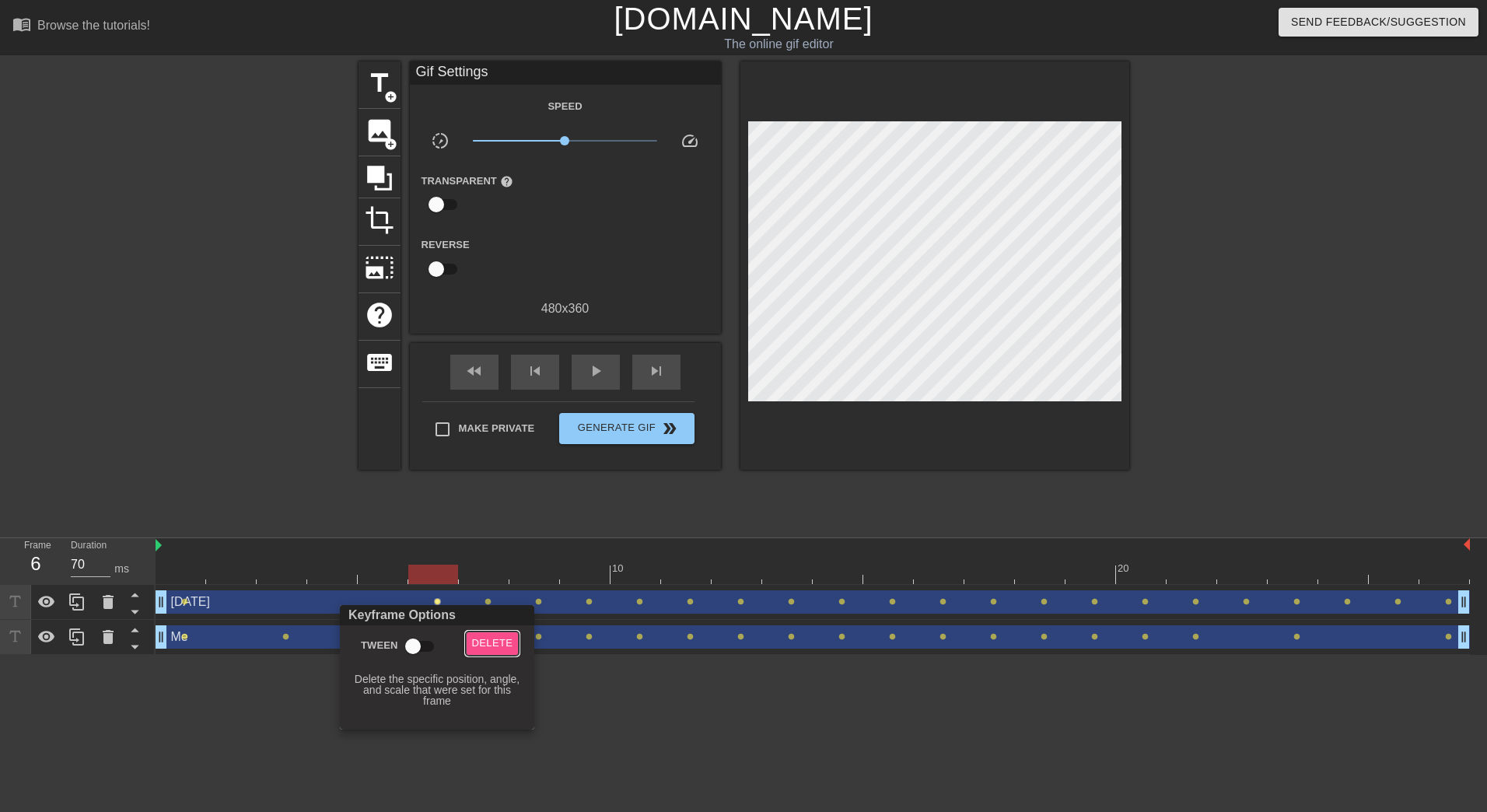
drag, startPoint x: 492, startPoint y: 648, endPoint x: 486, endPoint y: 640, distance: 10.0
click at [493, 648] on span "Delete" at bounding box center [492, 643] width 41 height 18
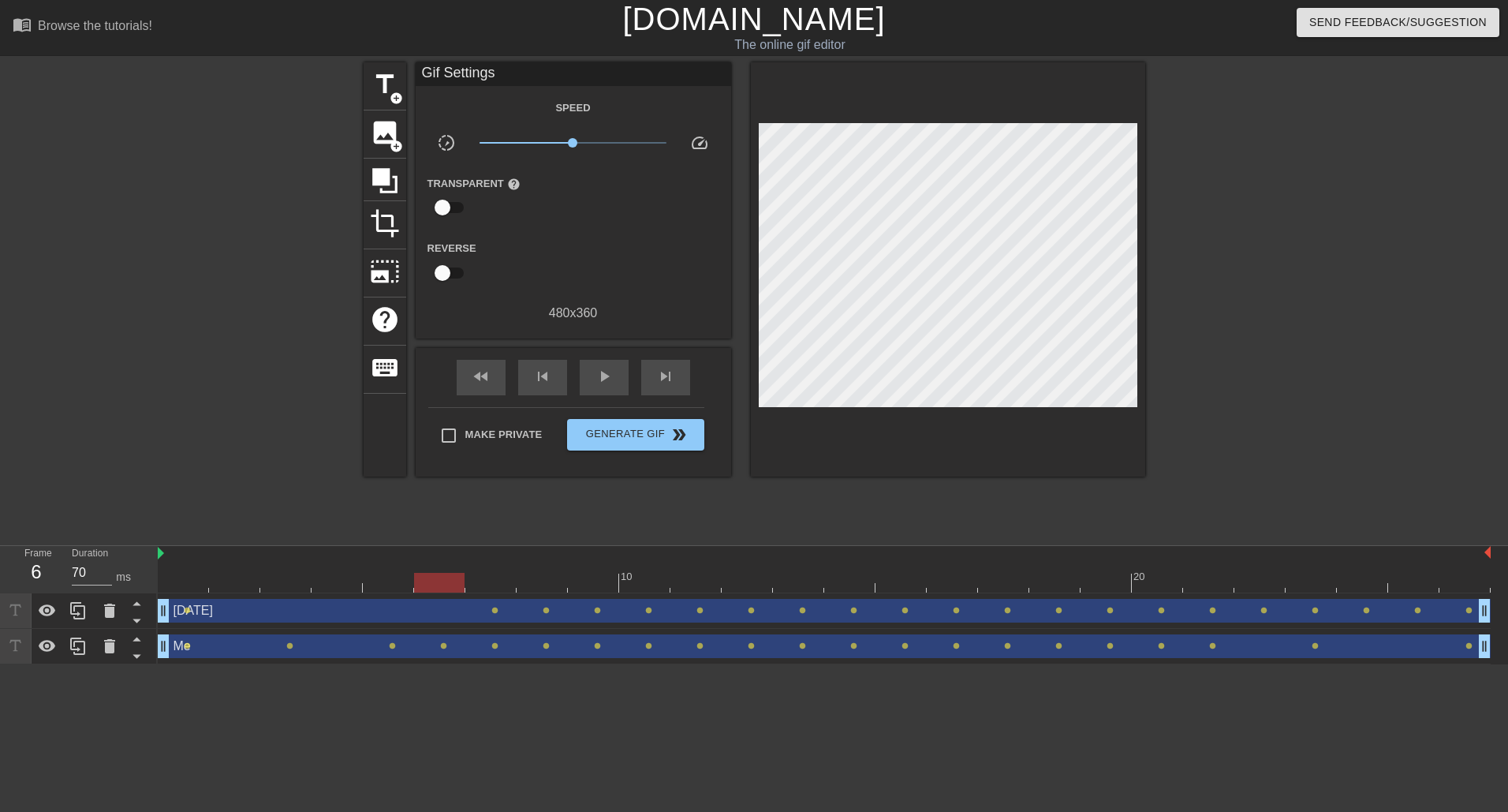
click at [490, 614] on div "[DATE] drag_handle drag_handle" at bounding box center [824, 610] width 1333 height 24
click at [495, 610] on span "lens" at bounding box center [494, 610] width 7 height 7
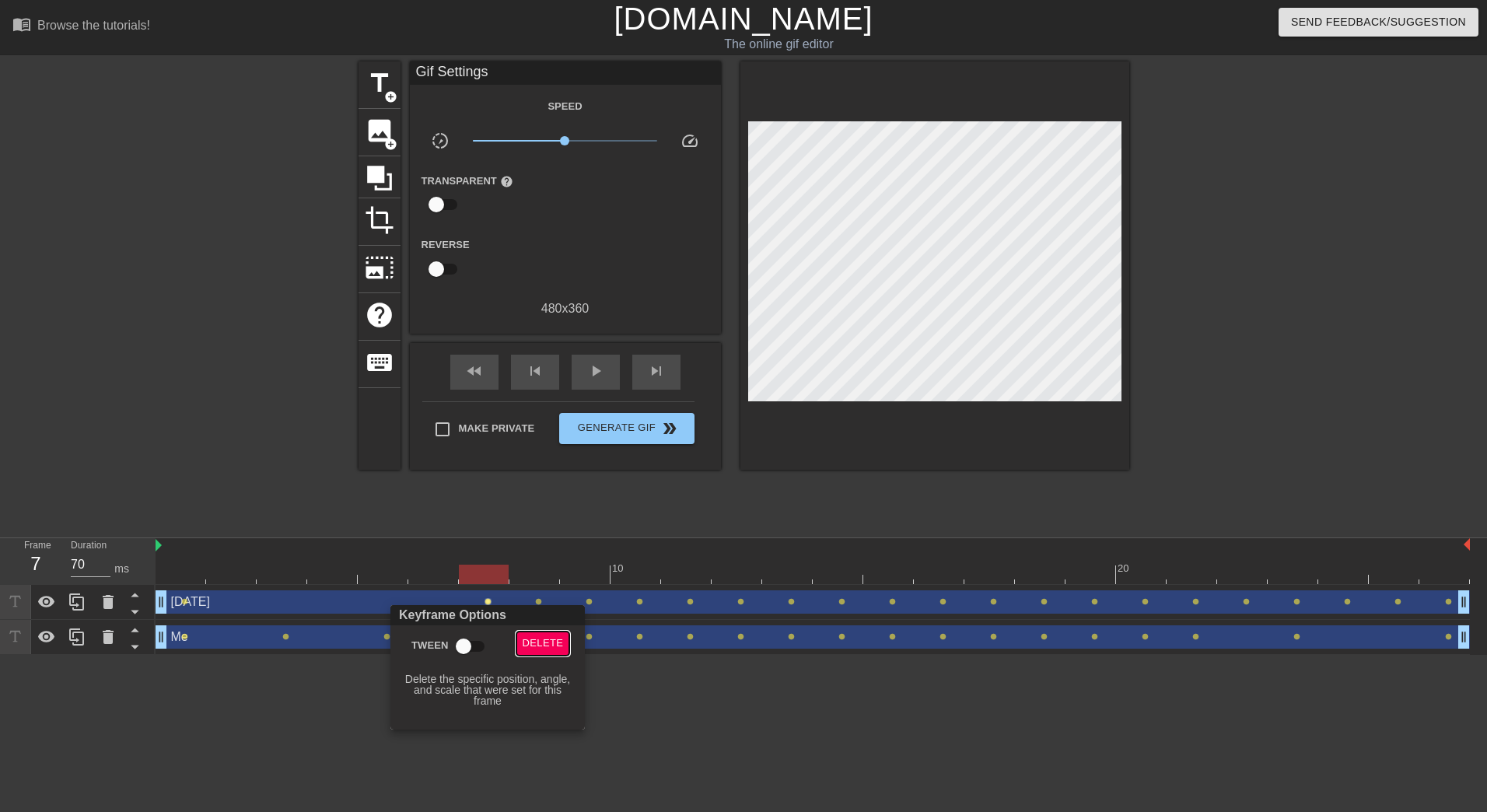
click at [532, 638] on span "Delete" at bounding box center [543, 643] width 41 height 18
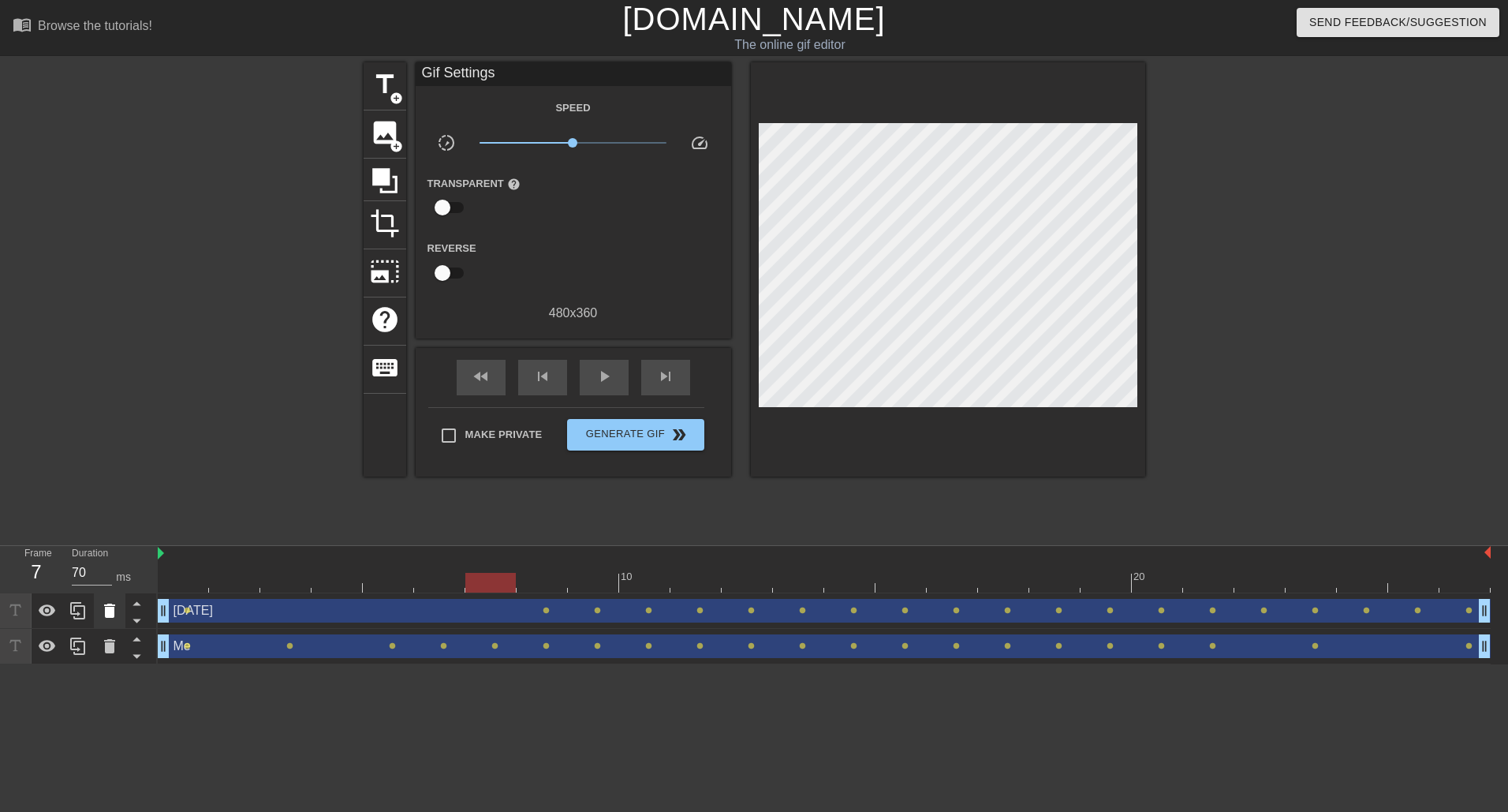
click at [113, 608] on icon at bounding box center [109, 610] width 11 height 14
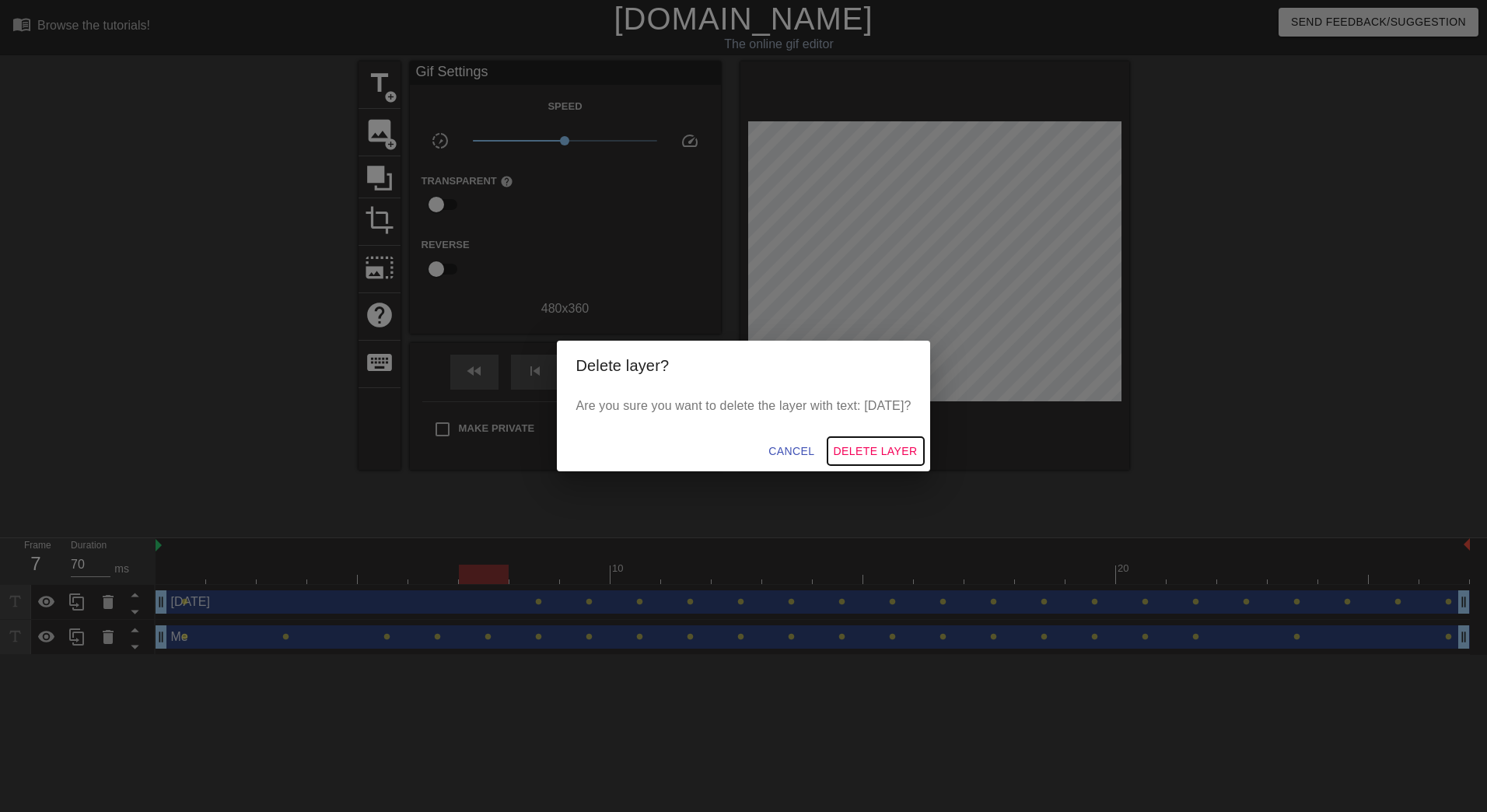
click at [903, 456] on span "Delete Layer" at bounding box center [876, 451] width 84 height 19
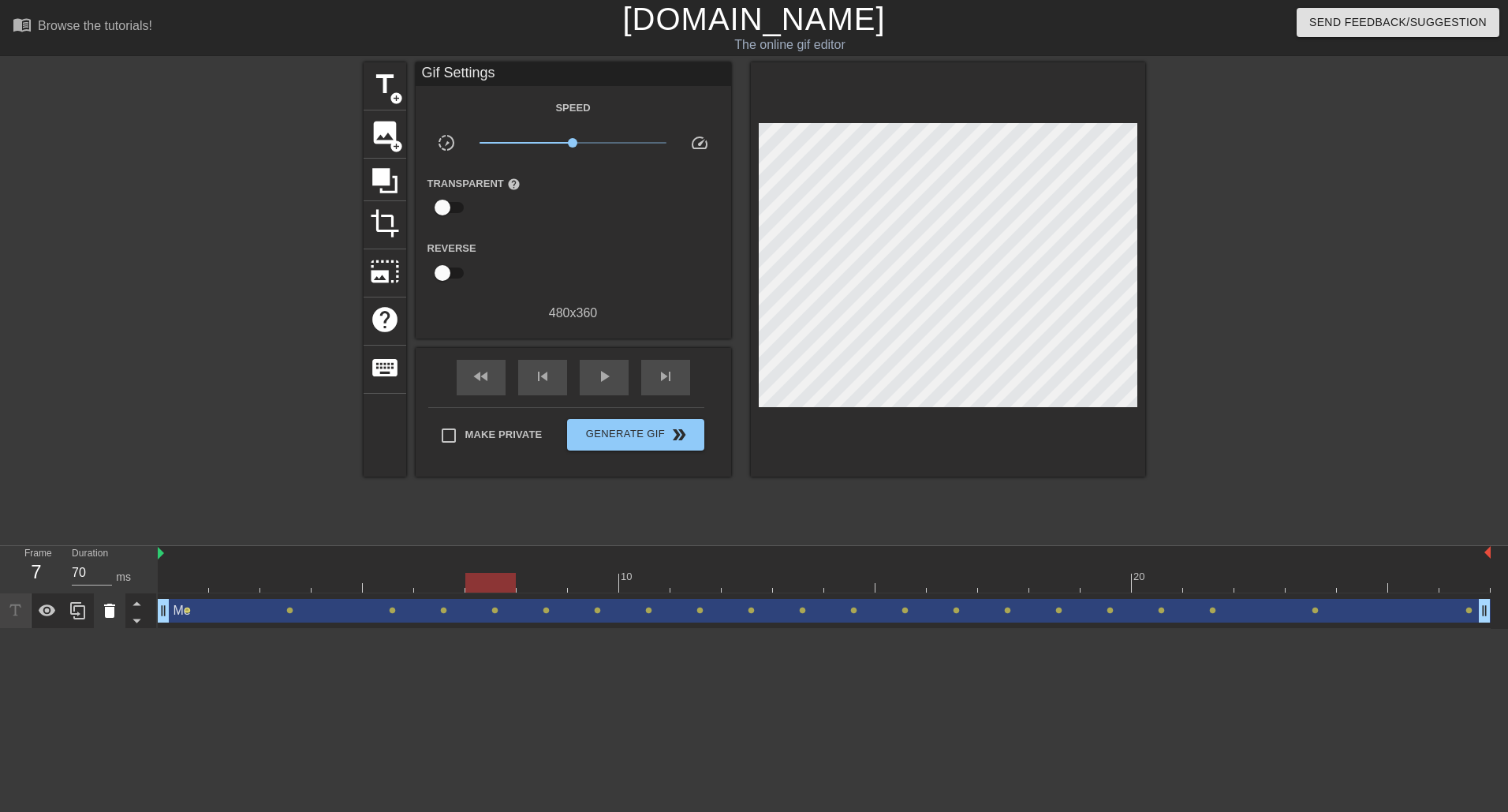
click at [116, 600] on div at bounding box center [109, 610] width 31 height 35
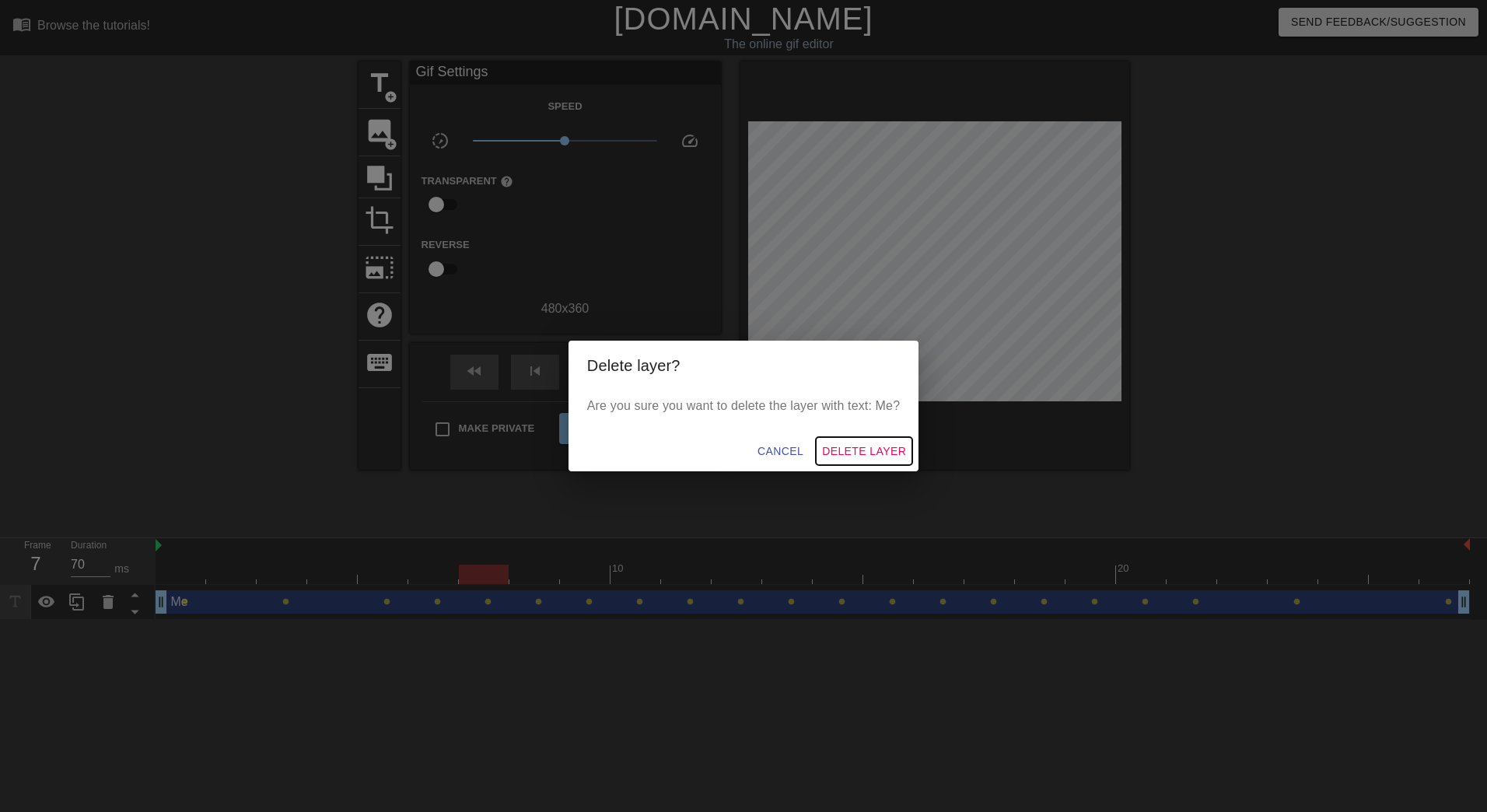
click at [906, 448] on button "Delete Layer" at bounding box center [864, 451] width 97 height 28
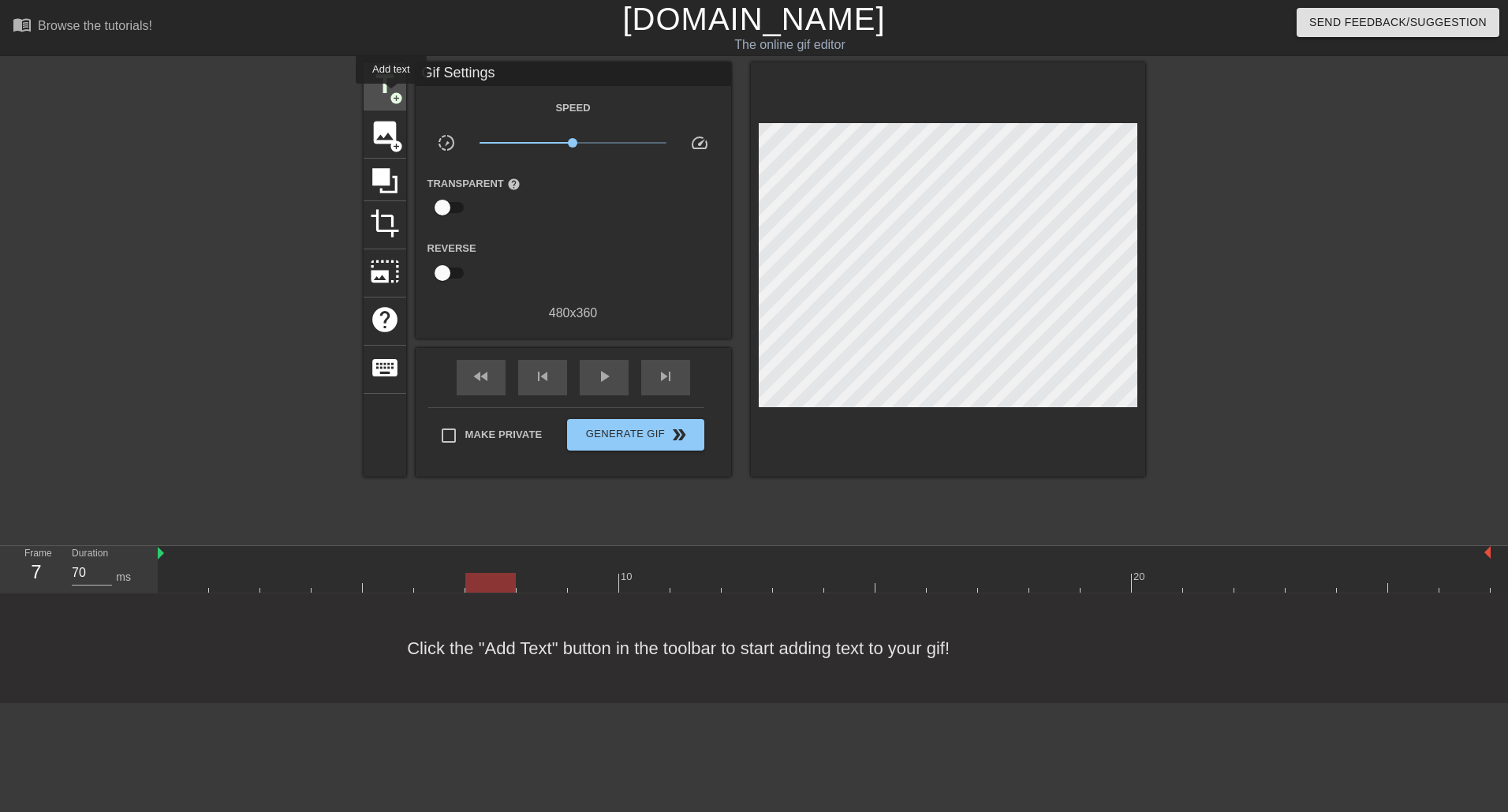
click at [391, 95] on span "add_circle" at bounding box center [396, 98] width 14 height 14
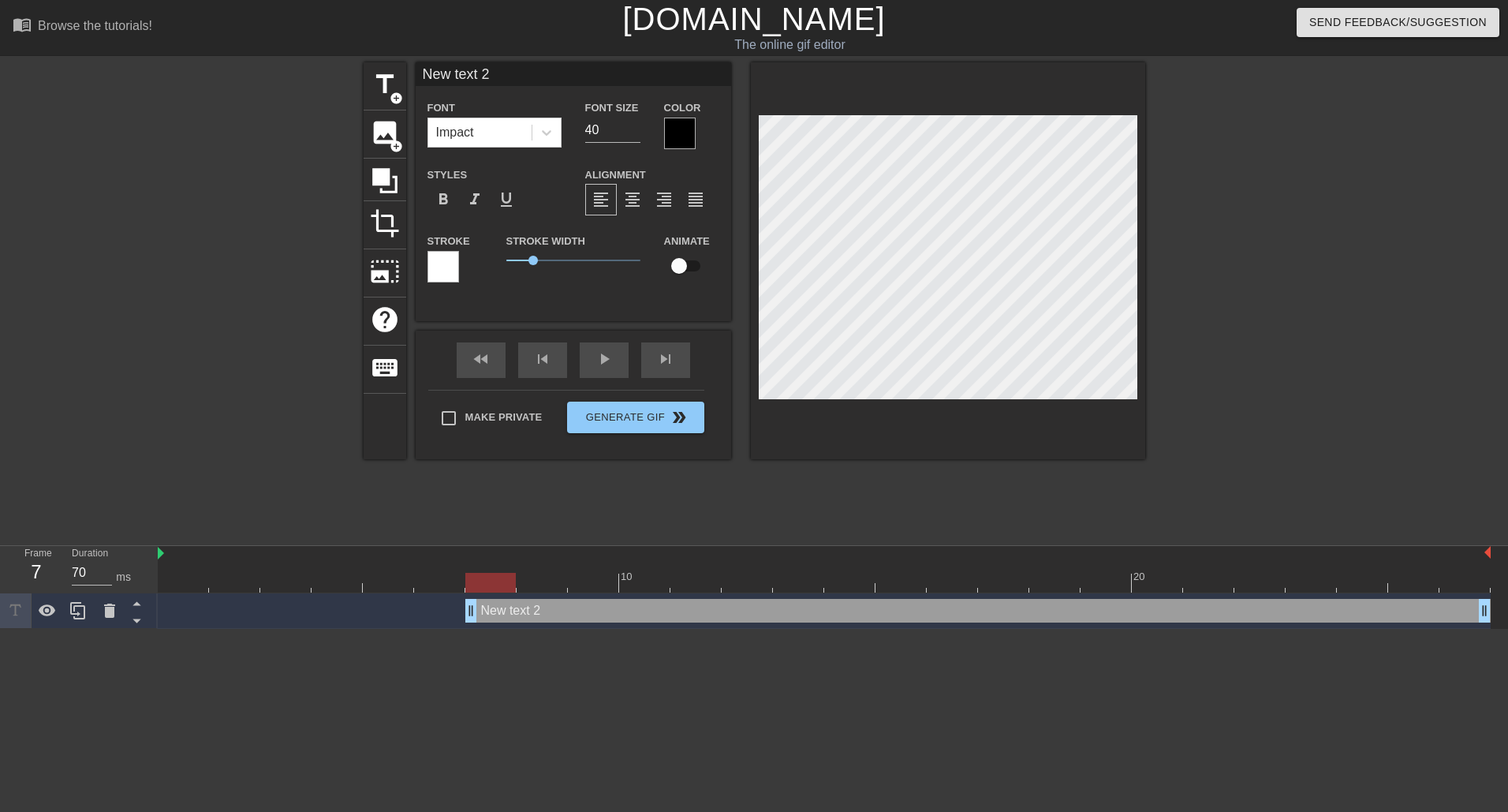
click at [506, 85] on input "New text 2" at bounding box center [573, 75] width 316 height 24
click at [384, 80] on span "title" at bounding box center [384, 84] width 30 height 30
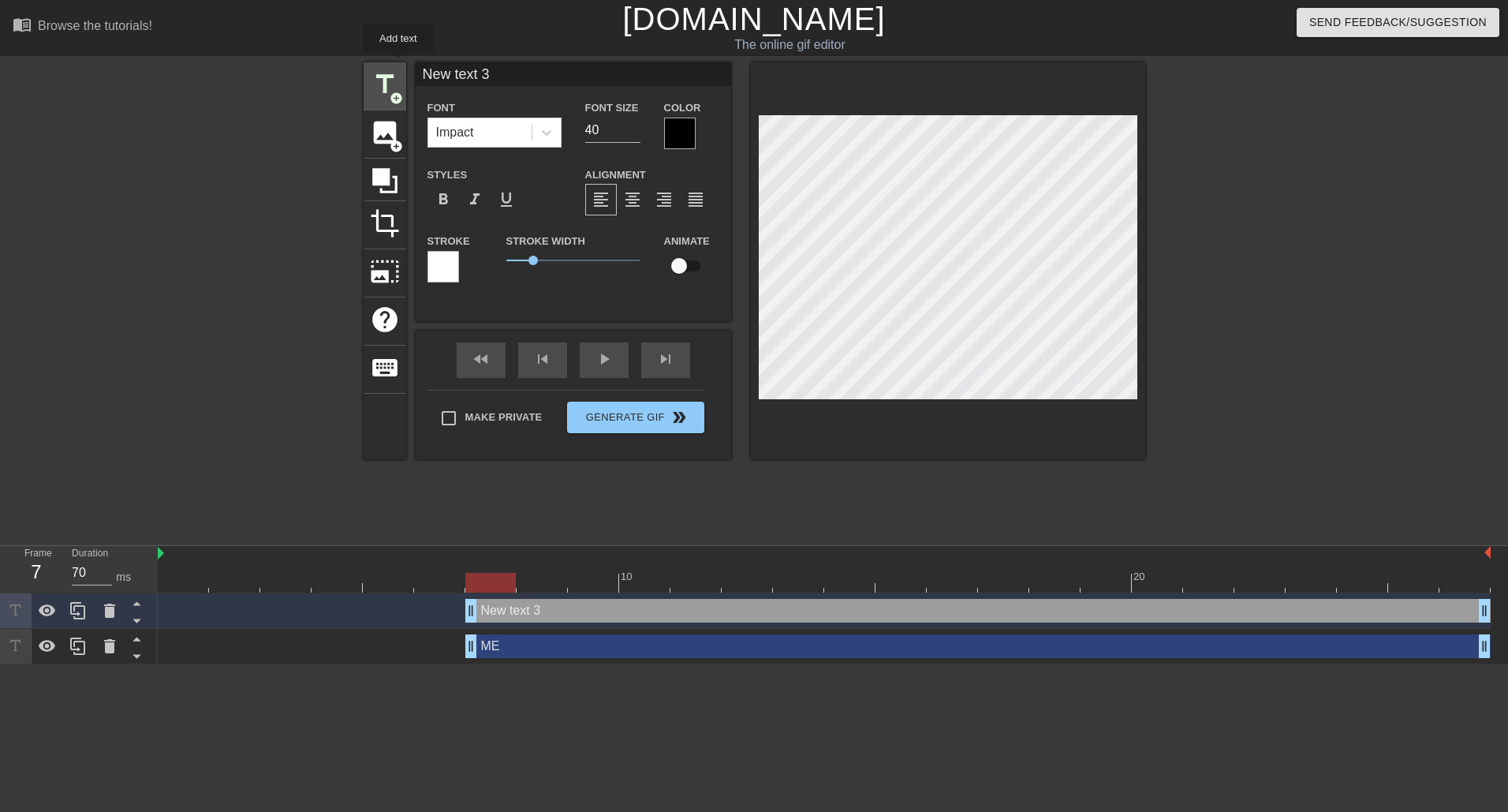
drag, startPoint x: 544, startPoint y: 75, endPoint x: 398, endPoint y: 64, distance: 146.4
click at [398, 64] on div "title add_circle image add_circle crop photo_size_select_large help keyboard Ne…" at bounding box center [754, 261] width 782 height 397
type input "[DATE]"
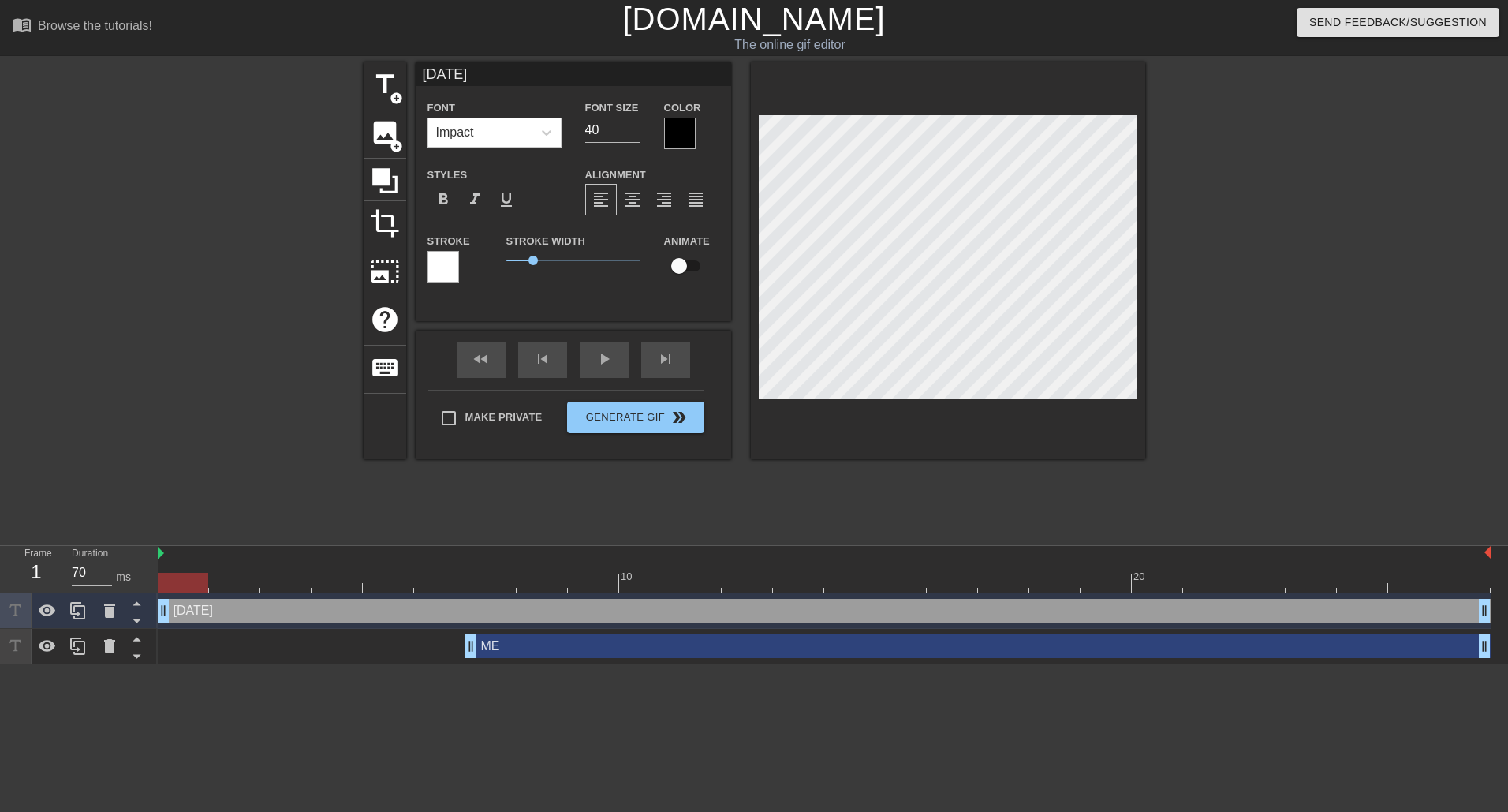
drag, startPoint x: 475, startPoint y: 616, endPoint x: 119, endPoint y: 591, distance: 356.9
click at [119, 591] on div "Frame 1 Duration 70 ms 10 20 [DATE] drag_handle drag_handle ME drag_handle drag…" at bounding box center [754, 605] width 1508 height 119
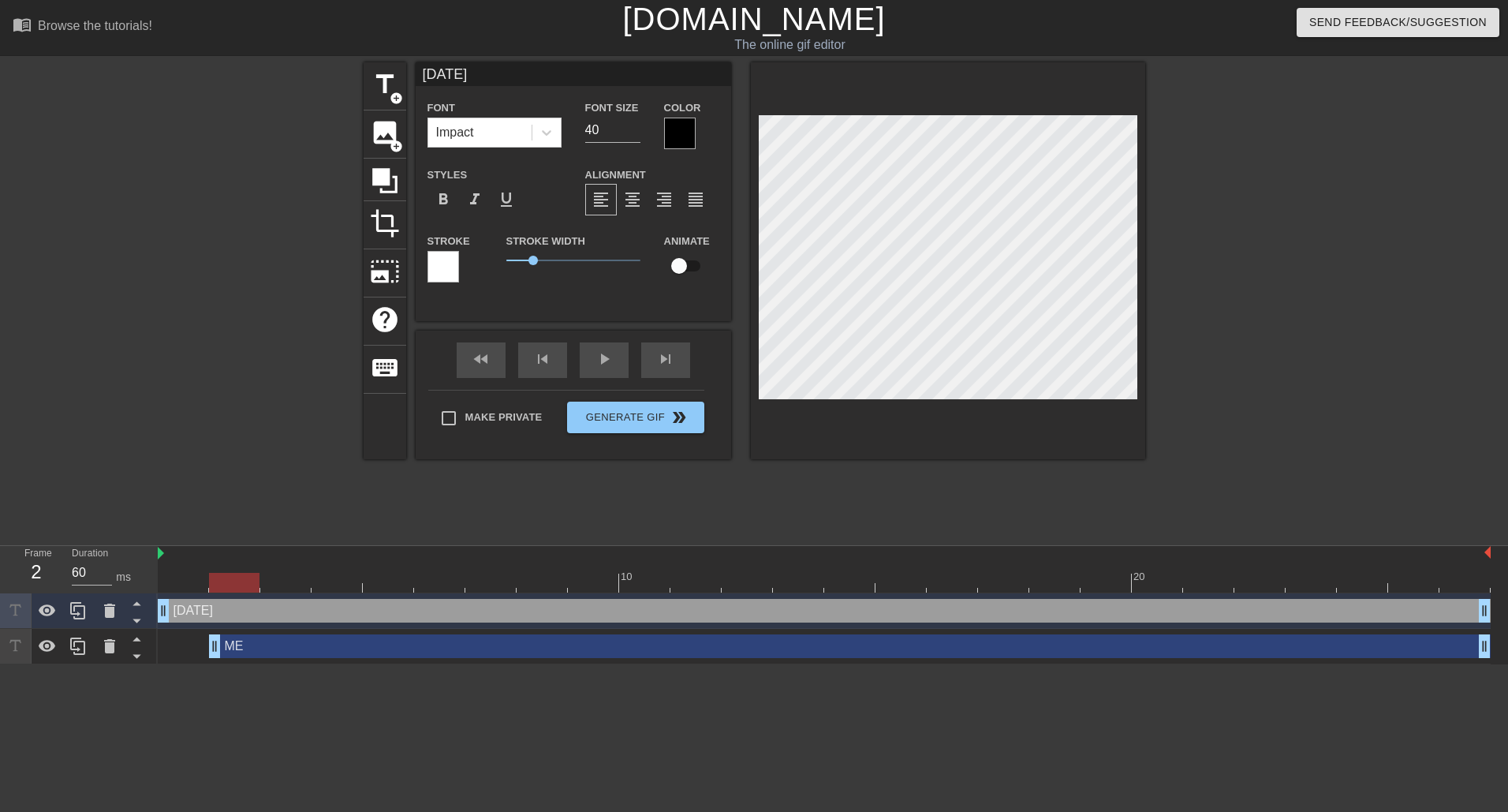
type input "70"
drag, startPoint x: 467, startPoint y: 649, endPoint x: 164, endPoint y: 611, distance: 305.4
click at [144, 624] on div "Frame 1 Duration 70 ms 10 20 [DATE] drag_handle drag_handle ME drag_handle drag…" at bounding box center [754, 605] width 1508 height 119
drag, startPoint x: 196, startPoint y: 646, endPoint x: 191, endPoint y: 621, distance: 25.5
click at [202, 616] on div "[DATE] drag_handle drag_handle ME drag_handle drag_handle" at bounding box center [832, 629] width 1351 height 71
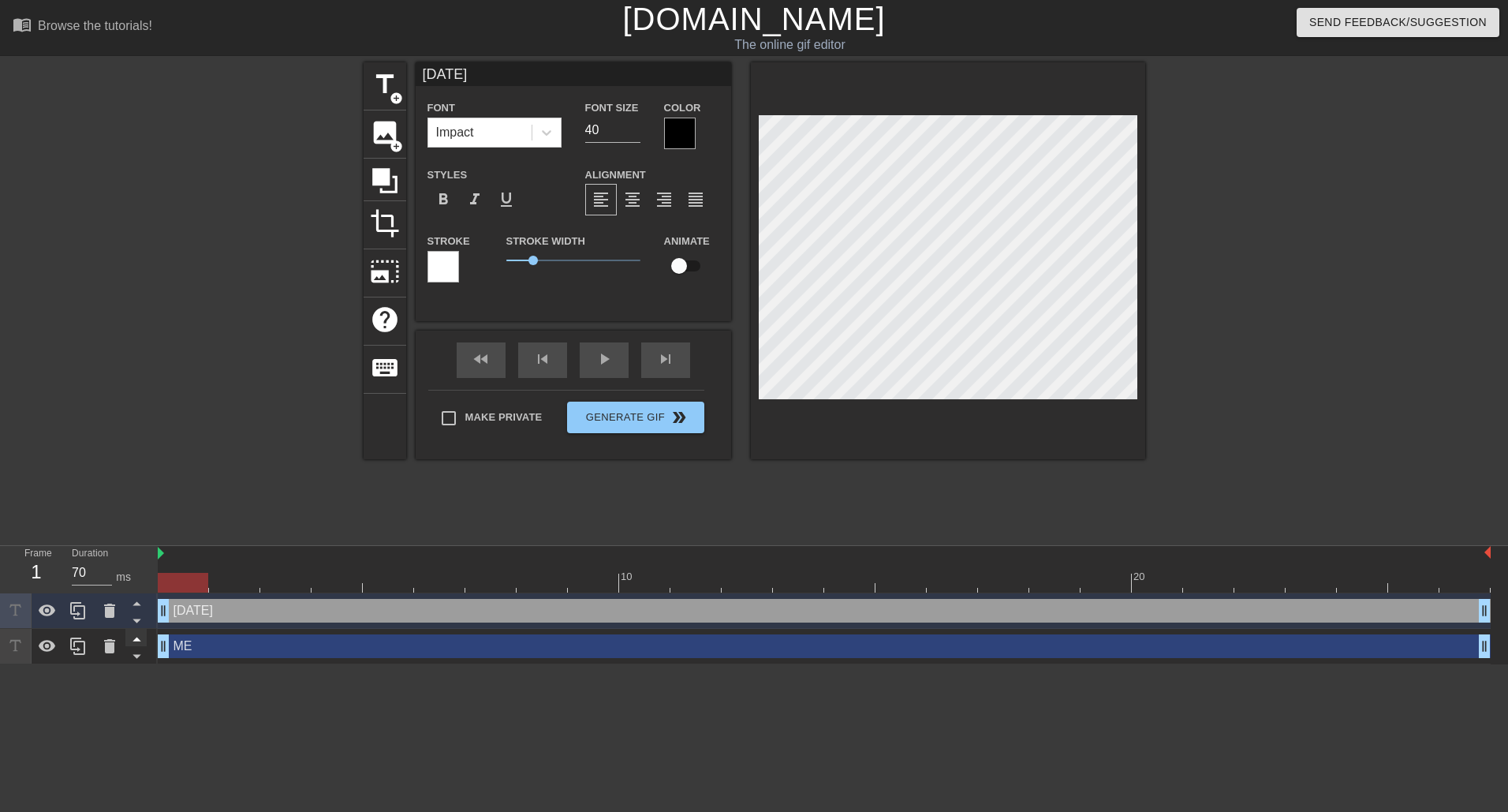
click at [136, 638] on icon at bounding box center [136, 638] width 19 height 19
click at [208, 616] on div "ME drag_handle drag_handle" at bounding box center [824, 610] width 1333 height 24
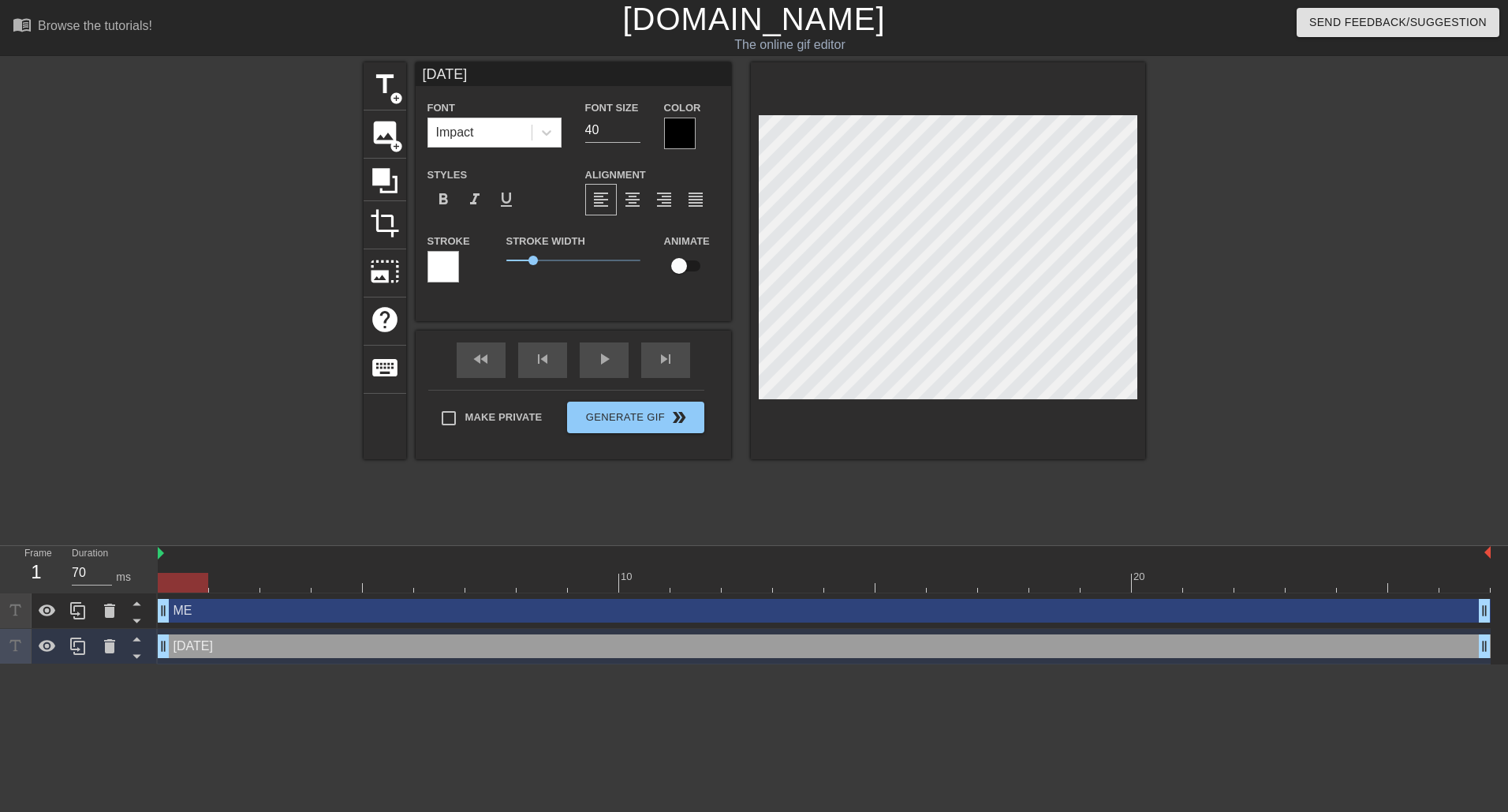
type input "ME"
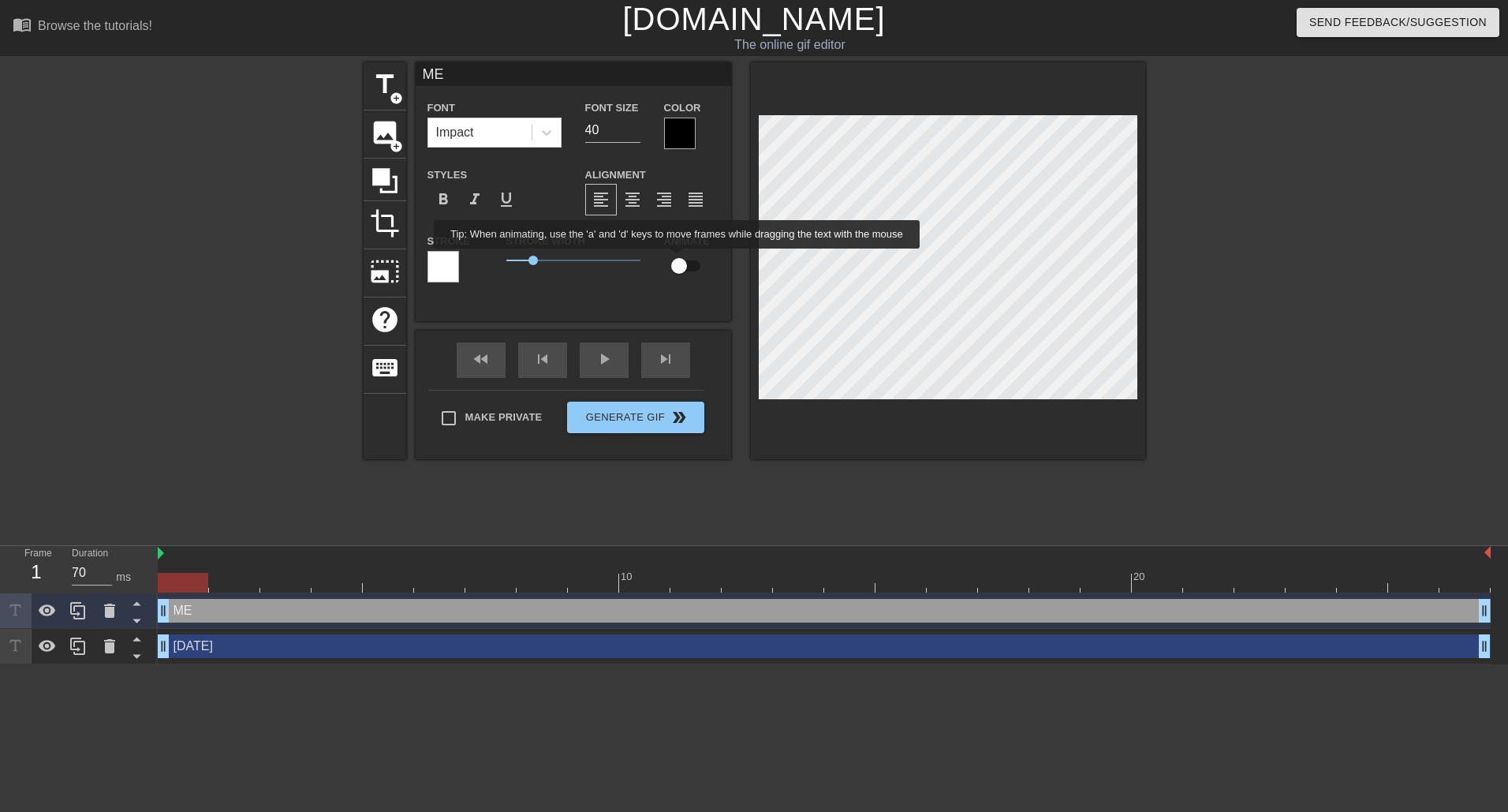
click at [677, 259] on input "checkbox" at bounding box center [679, 265] width 90 height 30
checkbox input "true"
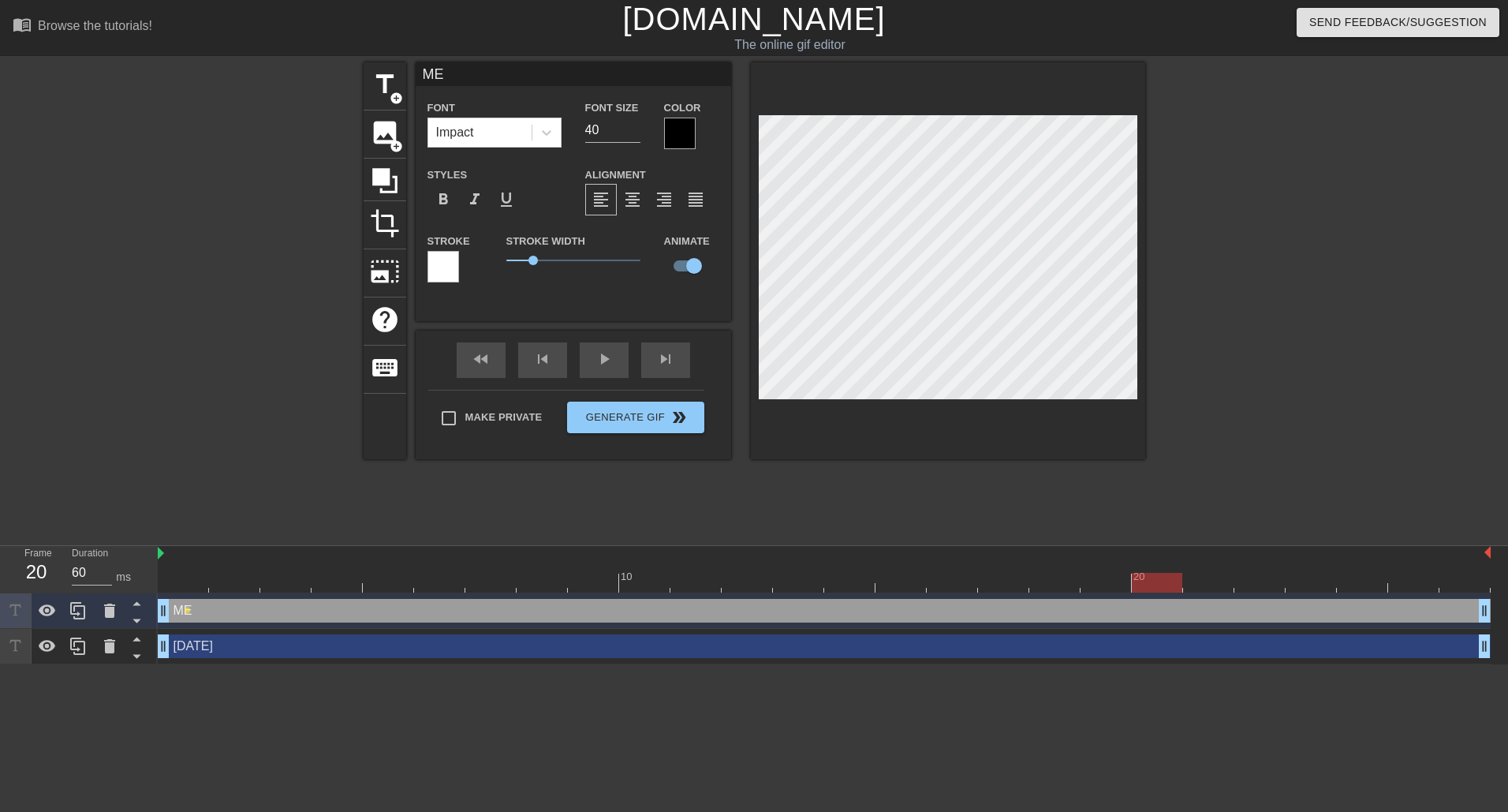
type input "70"
drag, startPoint x: 185, startPoint y: 577, endPoint x: 1450, endPoint y: 594, distance: 1265.1
click at [1450, 594] on div "10 20 ME drag_handle drag_handle lens [DATE] drag_handle drag_handle" at bounding box center [832, 605] width 1351 height 119
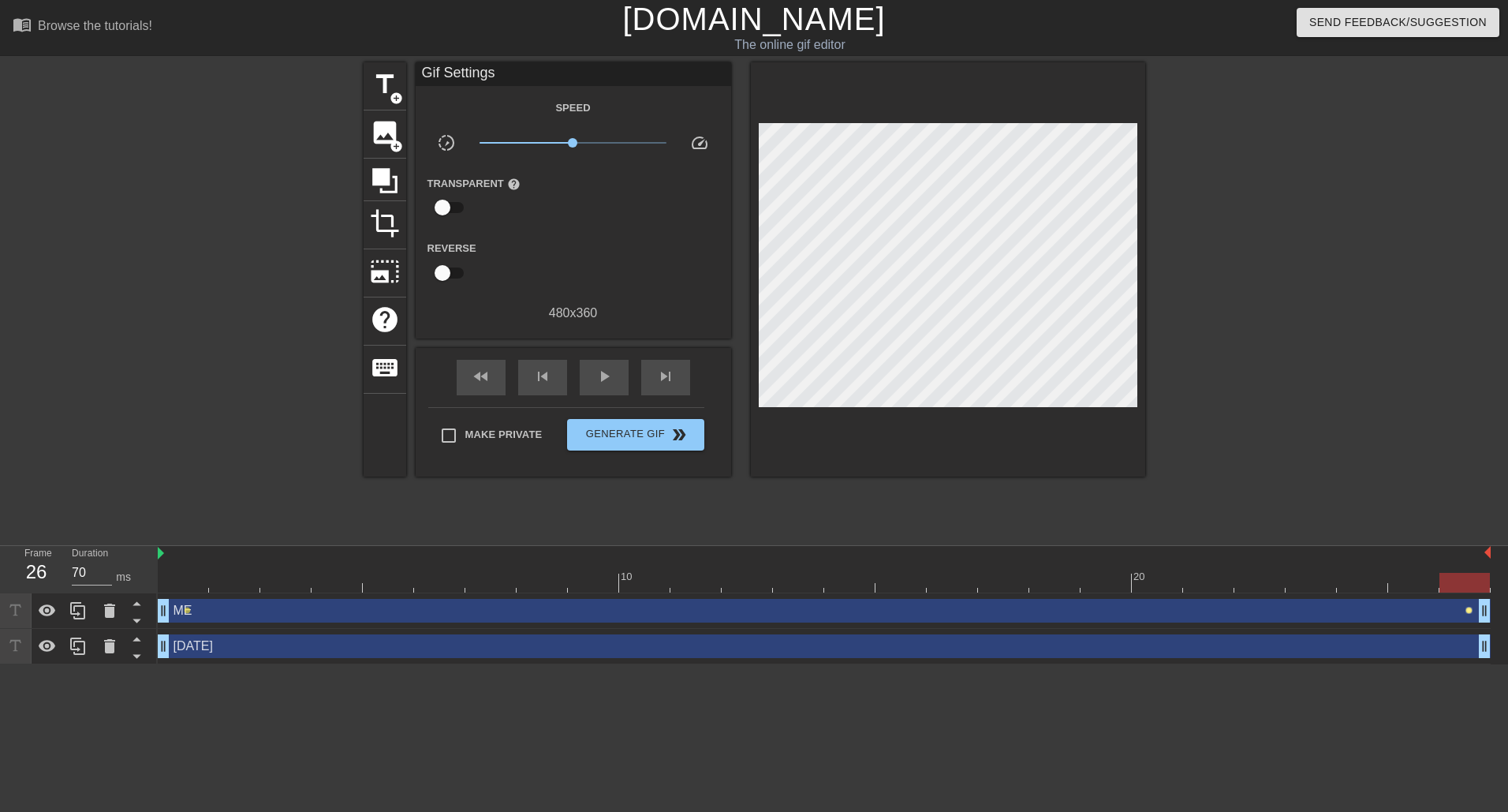
click at [1467, 609] on span "lens" at bounding box center [1469, 610] width 7 height 7
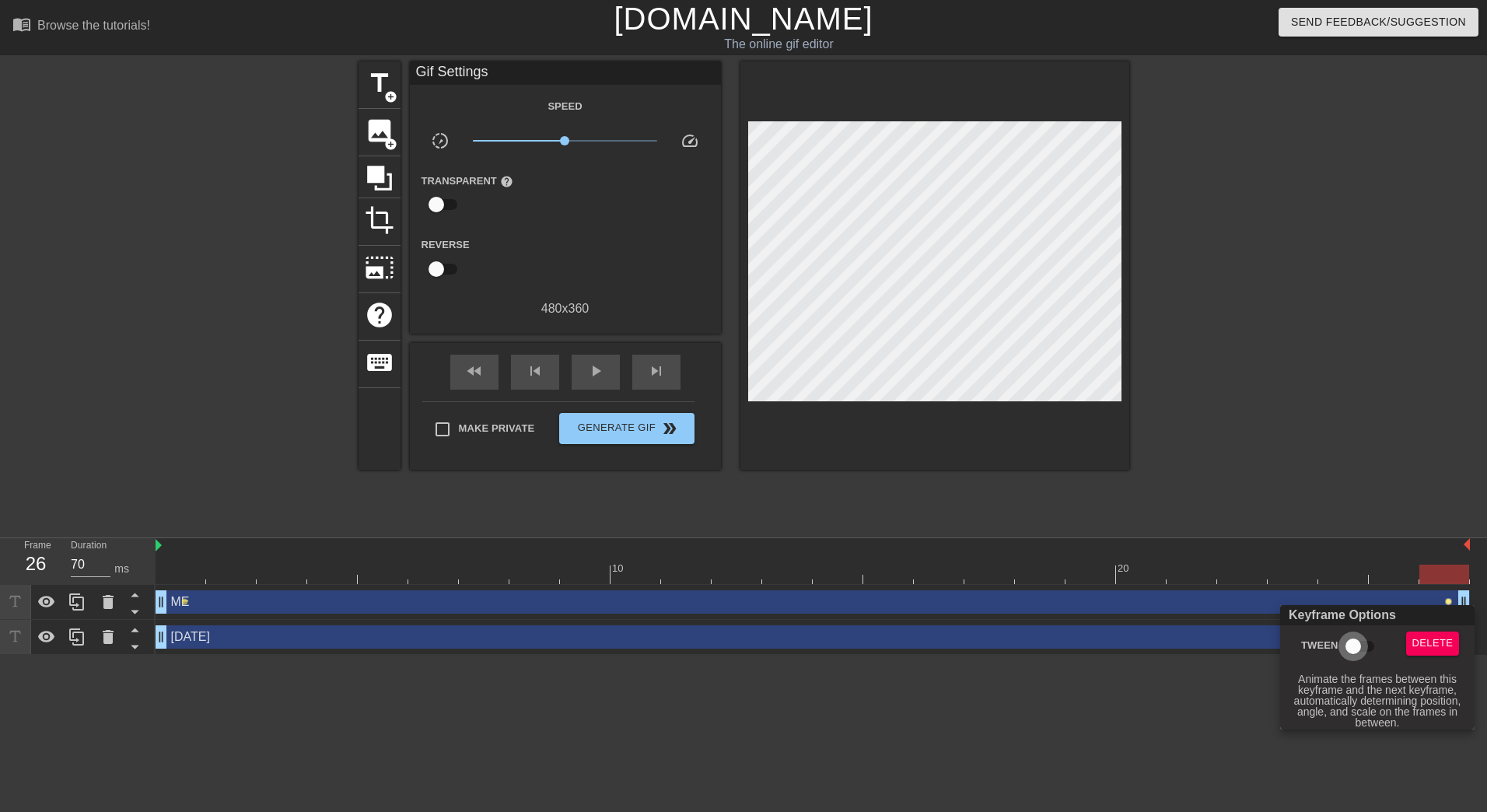
click at [1361, 643] on input "Tween" at bounding box center [1353, 645] width 89 height 29
click at [1358, 639] on input "Tween" at bounding box center [1368, 645] width 89 height 29
checkbox input "false"
click at [183, 601] on div at bounding box center [743, 406] width 1487 height 812
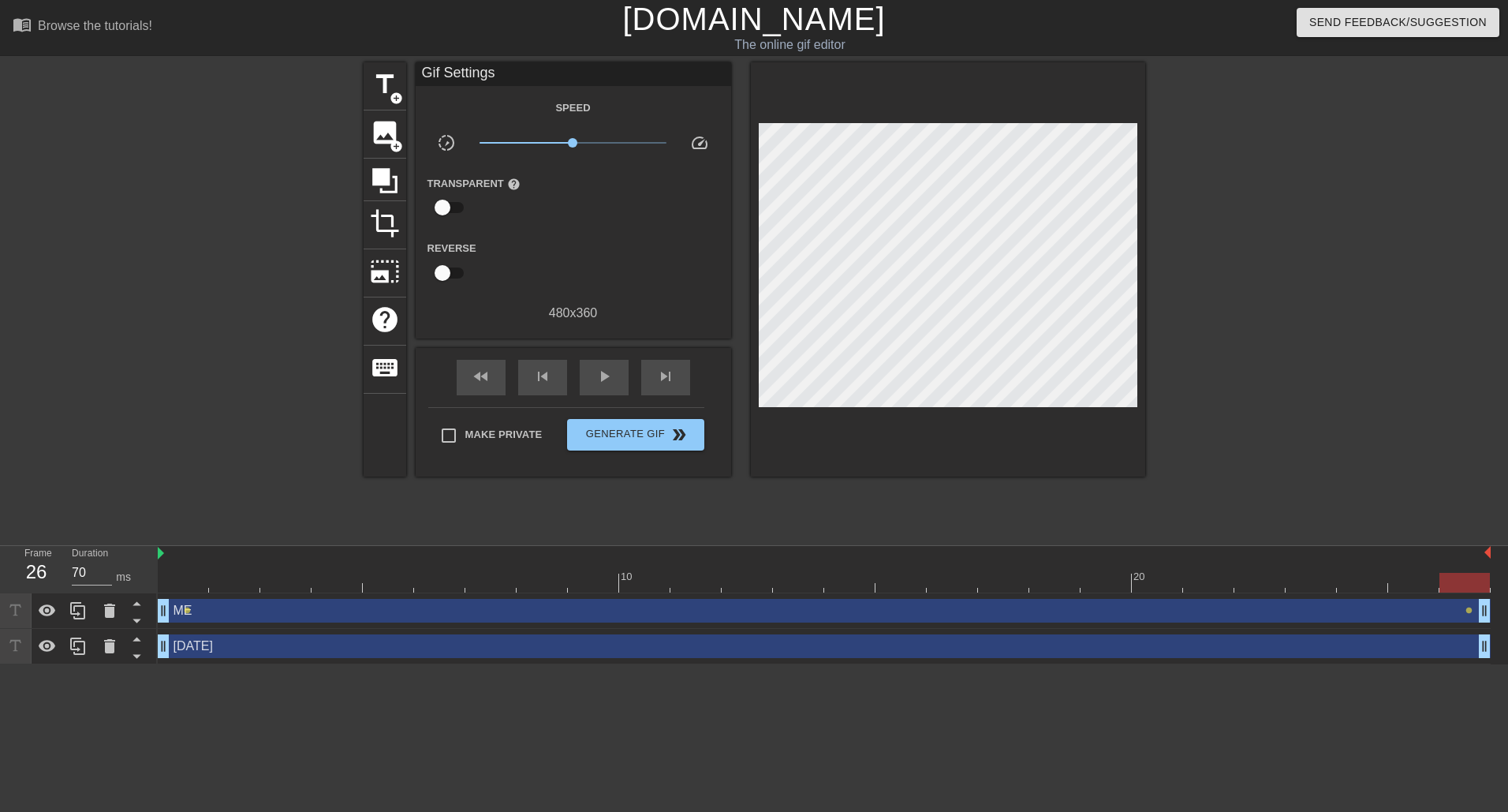
click at [191, 610] on div "ME drag_handle drag_handle" at bounding box center [824, 610] width 1333 height 24
click at [188, 609] on span "lens" at bounding box center [187, 610] width 7 height 7
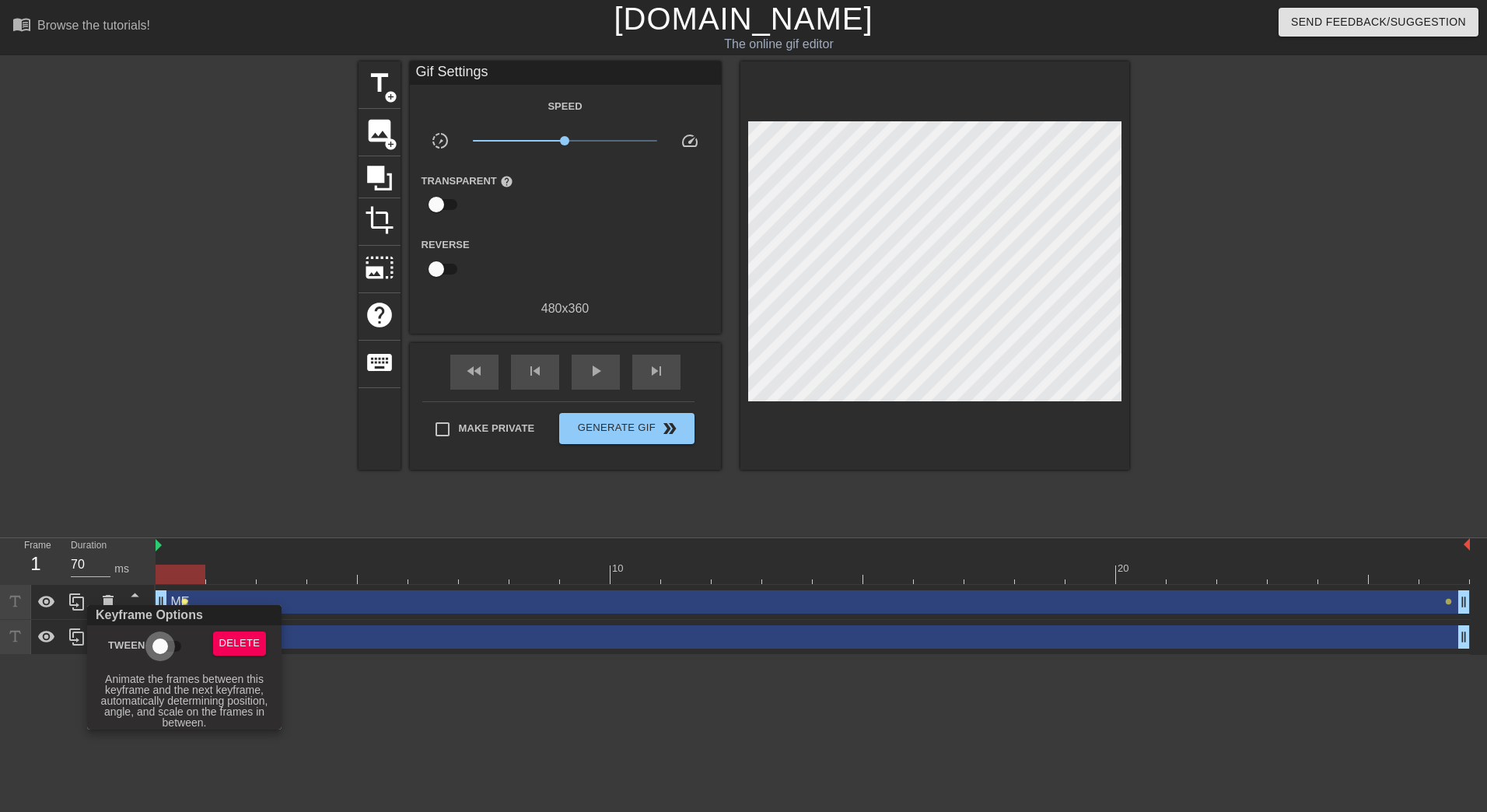
click at [166, 642] on input "Tween" at bounding box center [160, 645] width 89 height 29
checkbox input "true"
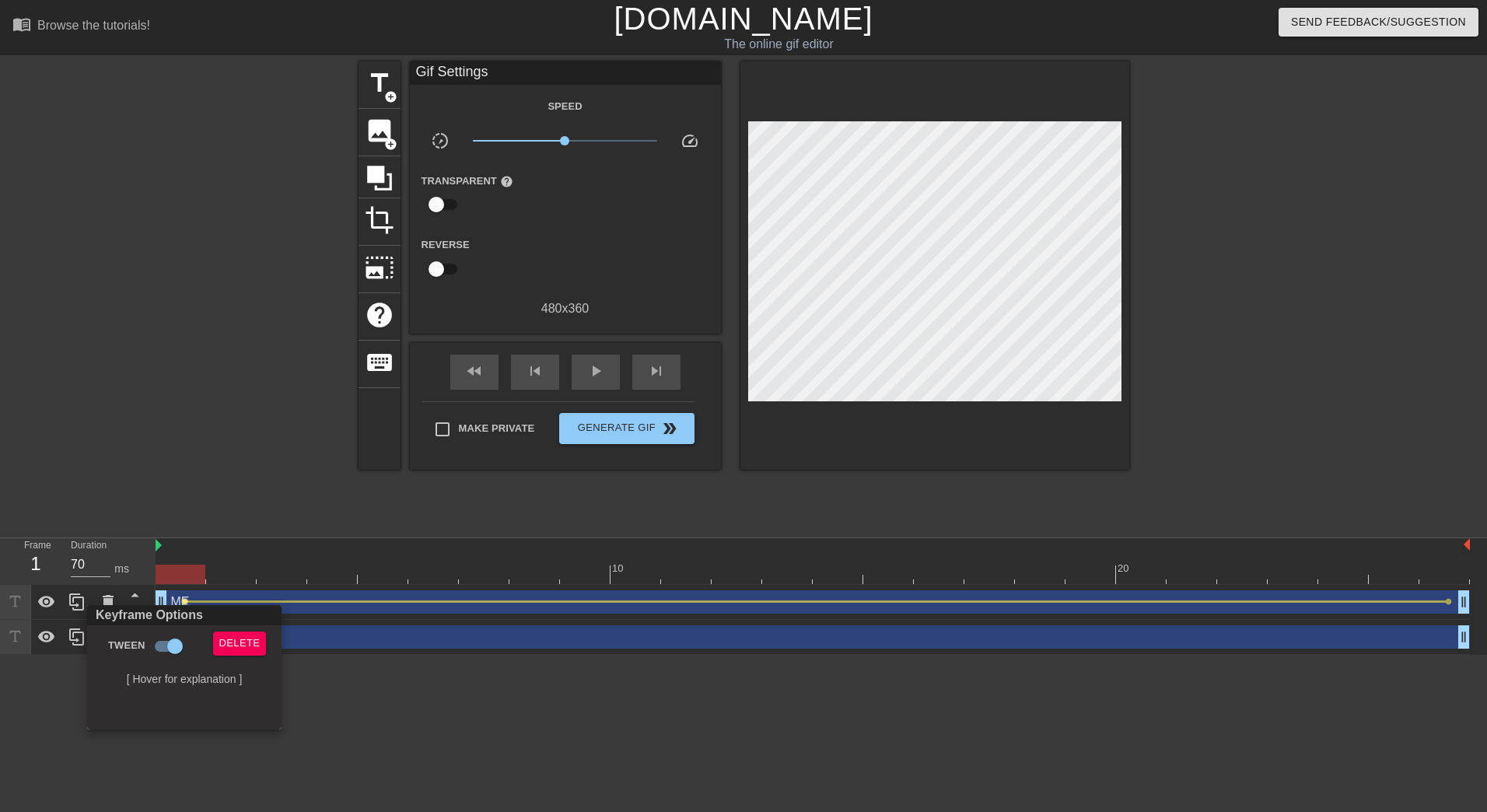
click at [612, 376] on div at bounding box center [743, 406] width 1487 height 812
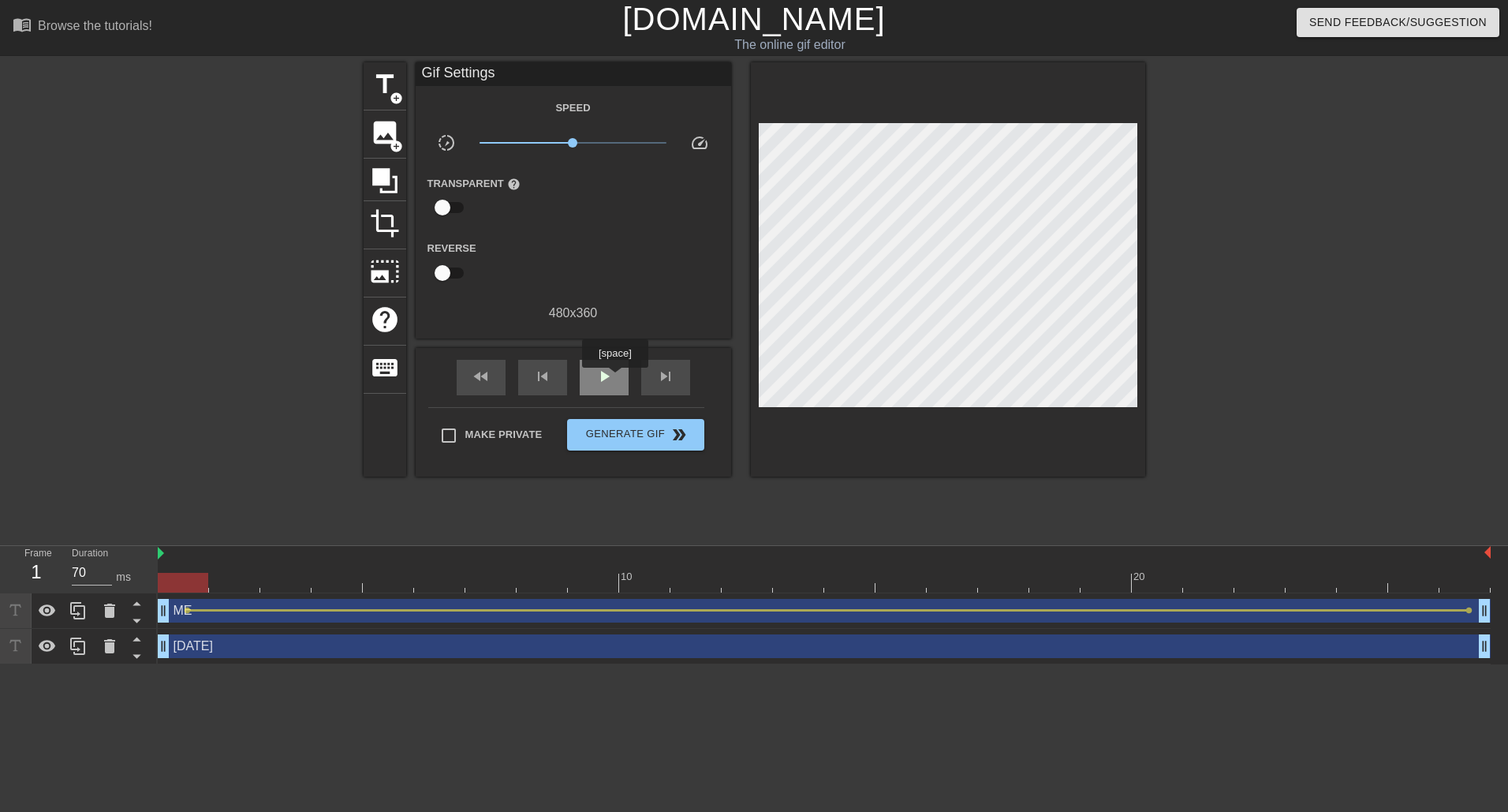
click at [614, 378] on div "play_arrow" at bounding box center [605, 378] width 49 height 36
type input "70"
click at [598, 378] on span "pause" at bounding box center [604, 376] width 19 height 19
click at [498, 384] on div "fast_rewind" at bounding box center [481, 378] width 49 height 36
click at [362, 641] on div "[DATE] drag_handle drag_handle" at bounding box center [824, 646] width 1333 height 24
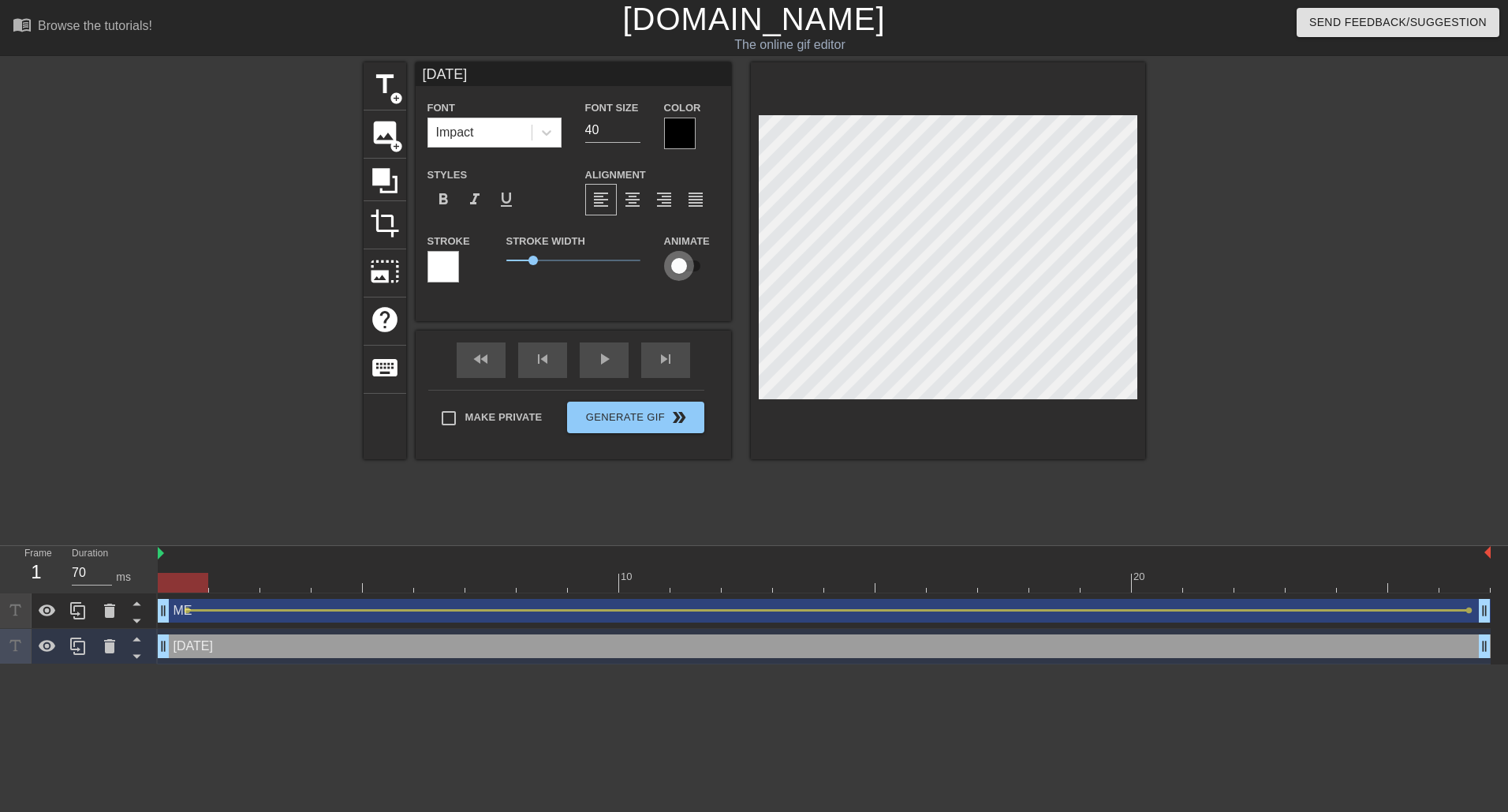
click at [693, 273] on input "checkbox" at bounding box center [679, 265] width 90 height 30
checkbox input "true"
type input "70"
drag, startPoint x: 181, startPoint y: 576, endPoint x: 1477, endPoint y: 578, distance: 1296.0
click at [1477, 578] on div at bounding box center [1465, 582] width 51 height 19
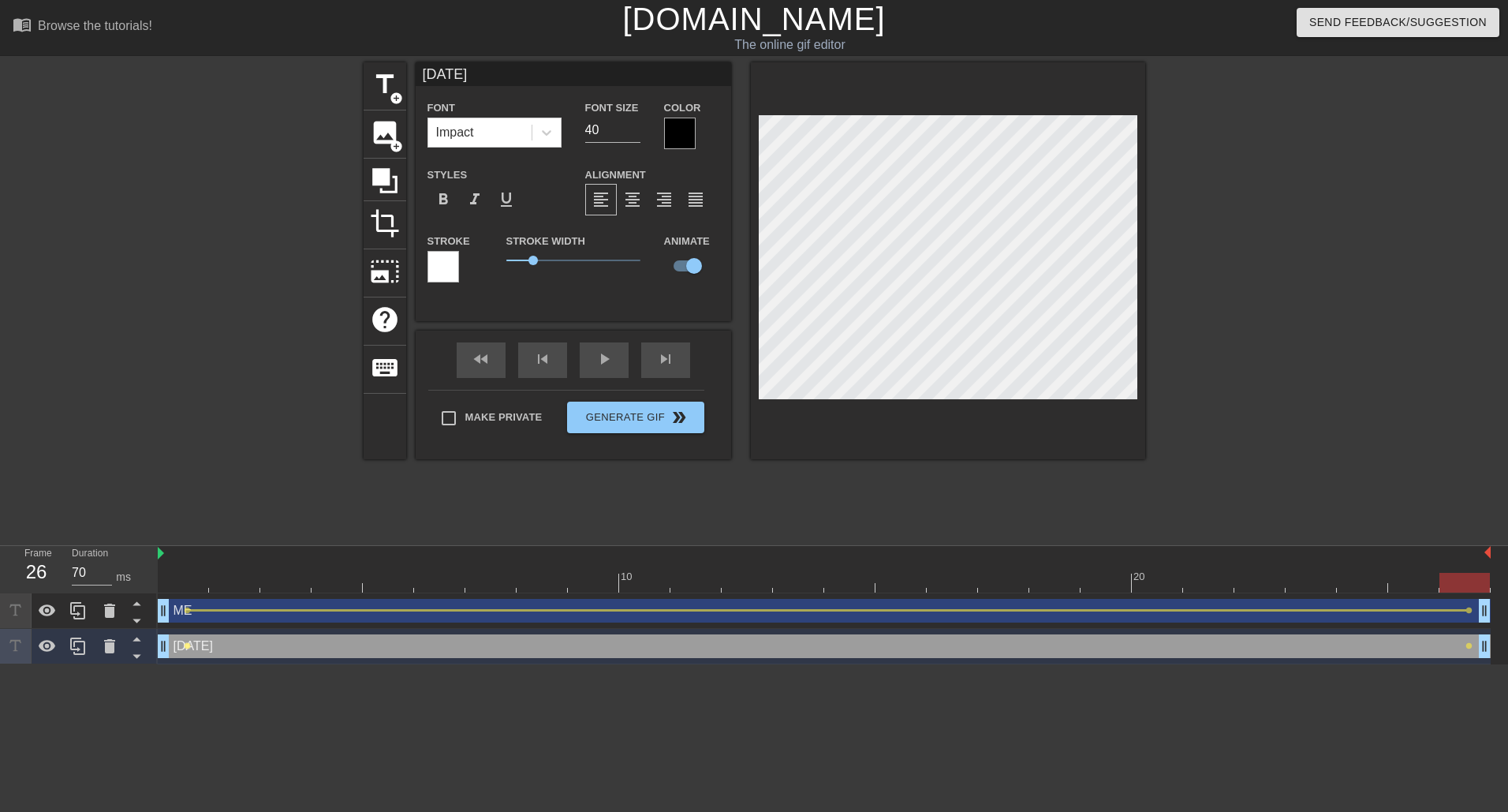
click at [189, 647] on span "lens" at bounding box center [187, 645] width 7 height 7
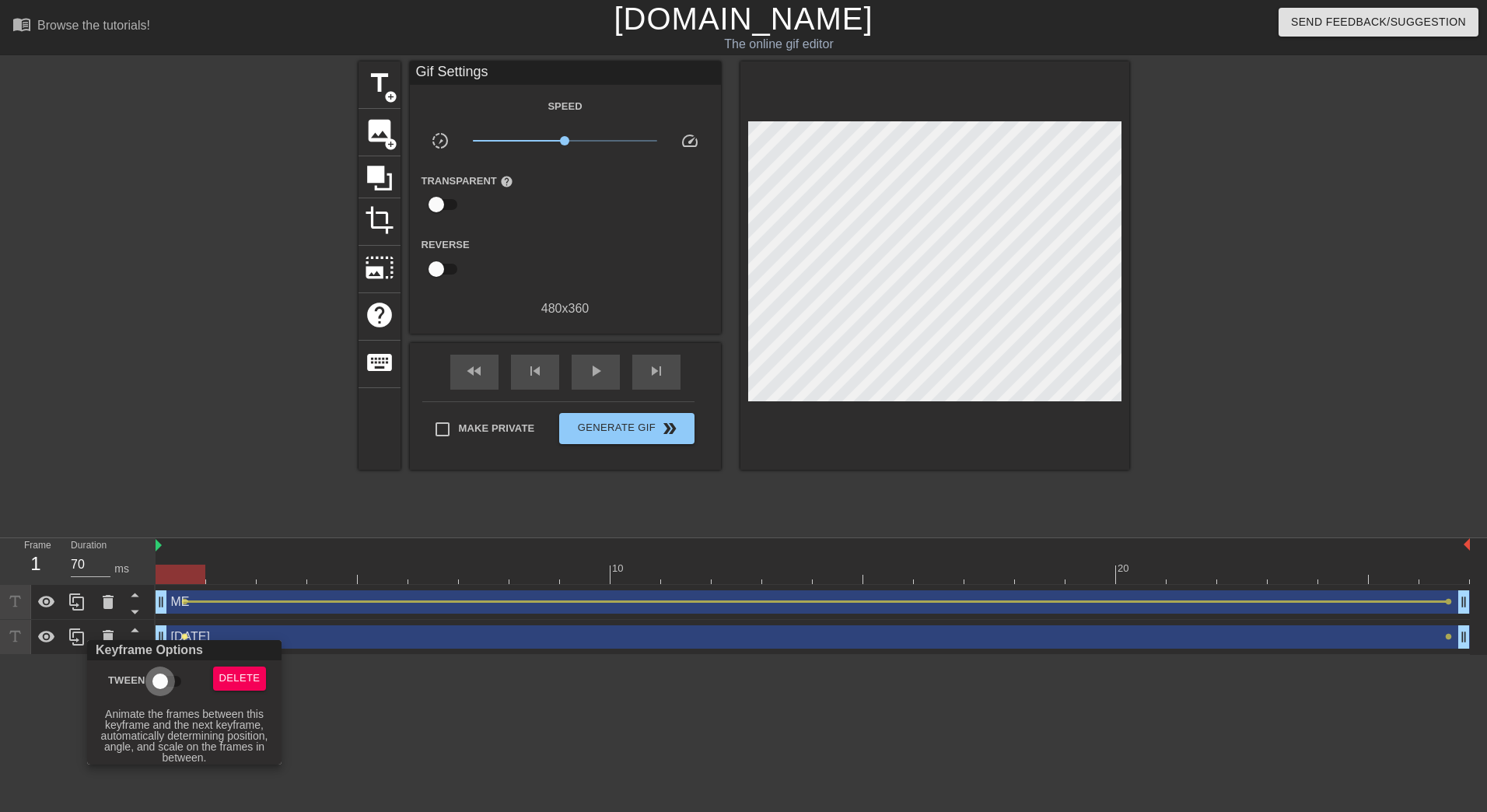
click at [170, 688] on input "Tween" at bounding box center [160, 680] width 89 height 29
checkbox input "true"
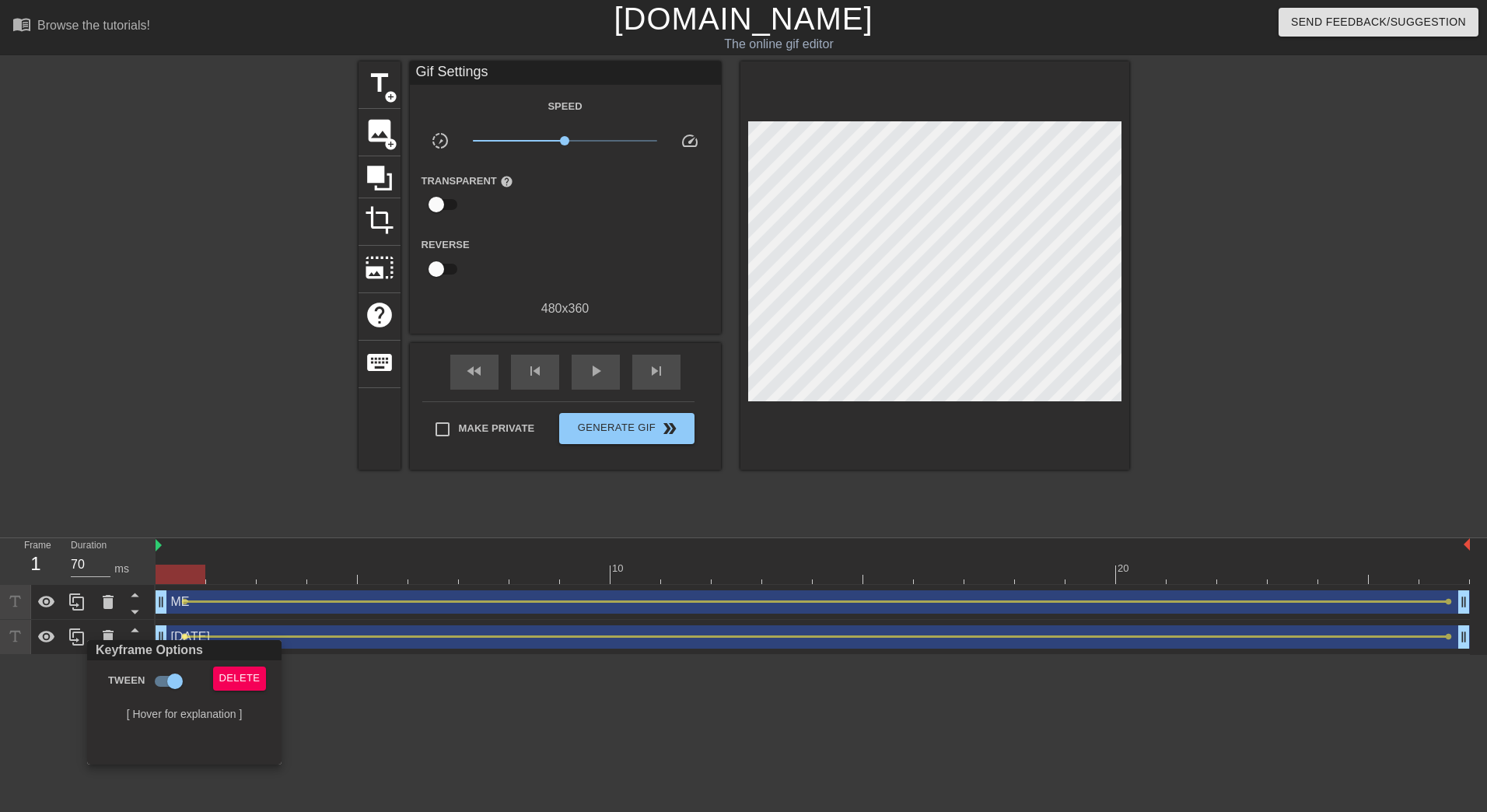
click at [747, 679] on div at bounding box center [743, 406] width 1487 height 812
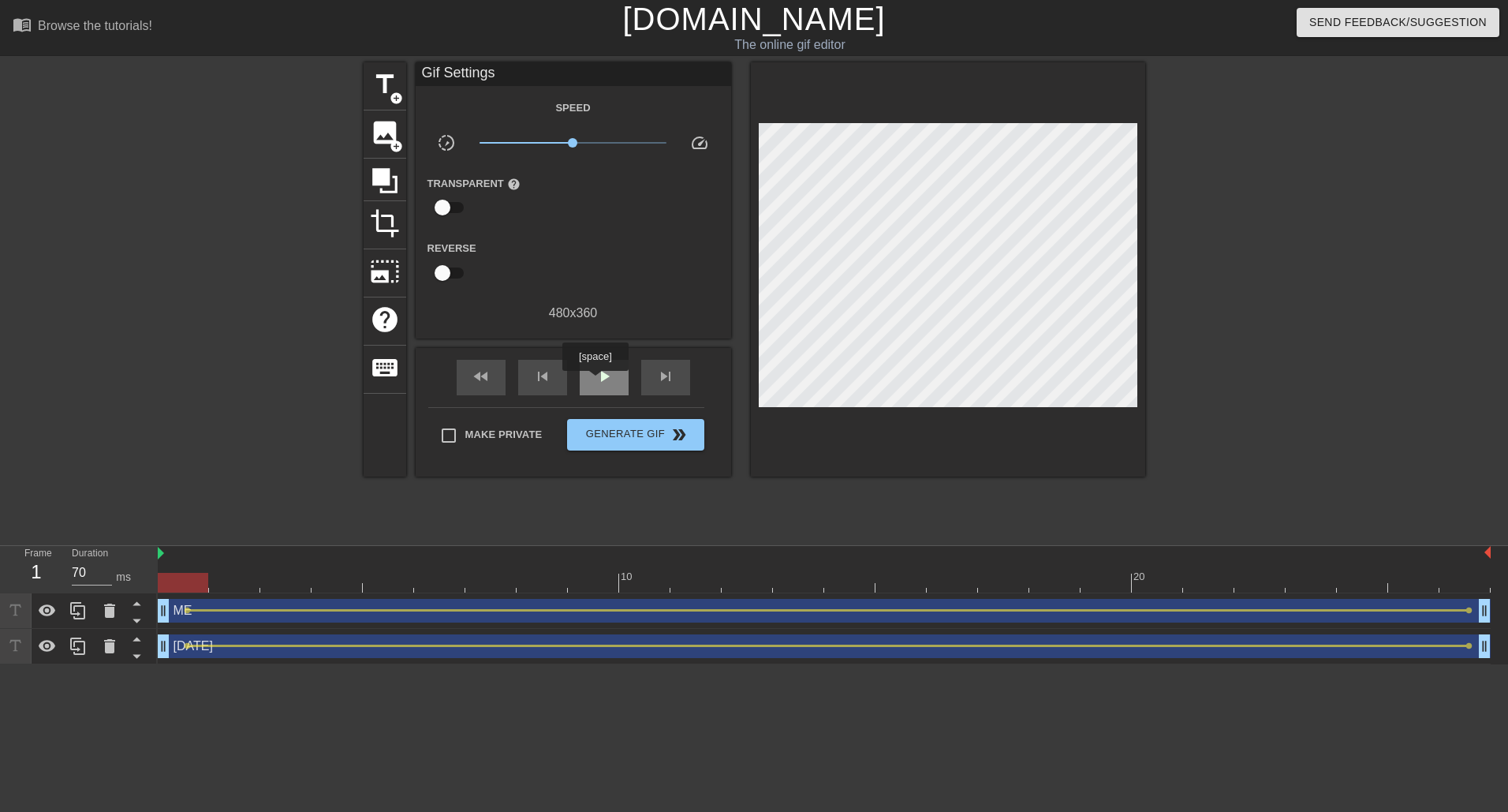
click at [594, 382] on span "play_arrow" at bounding box center [604, 376] width 19 height 19
click at [602, 386] on div "pause" at bounding box center [605, 378] width 49 height 36
click at [469, 373] on div "fast_rewind" at bounding box center [481, 378] width 49 height 36
type input "70"
click at [597, 422] on button "Generate Gif double_arrow" at bounding box center [635, 434] width 136 height 31
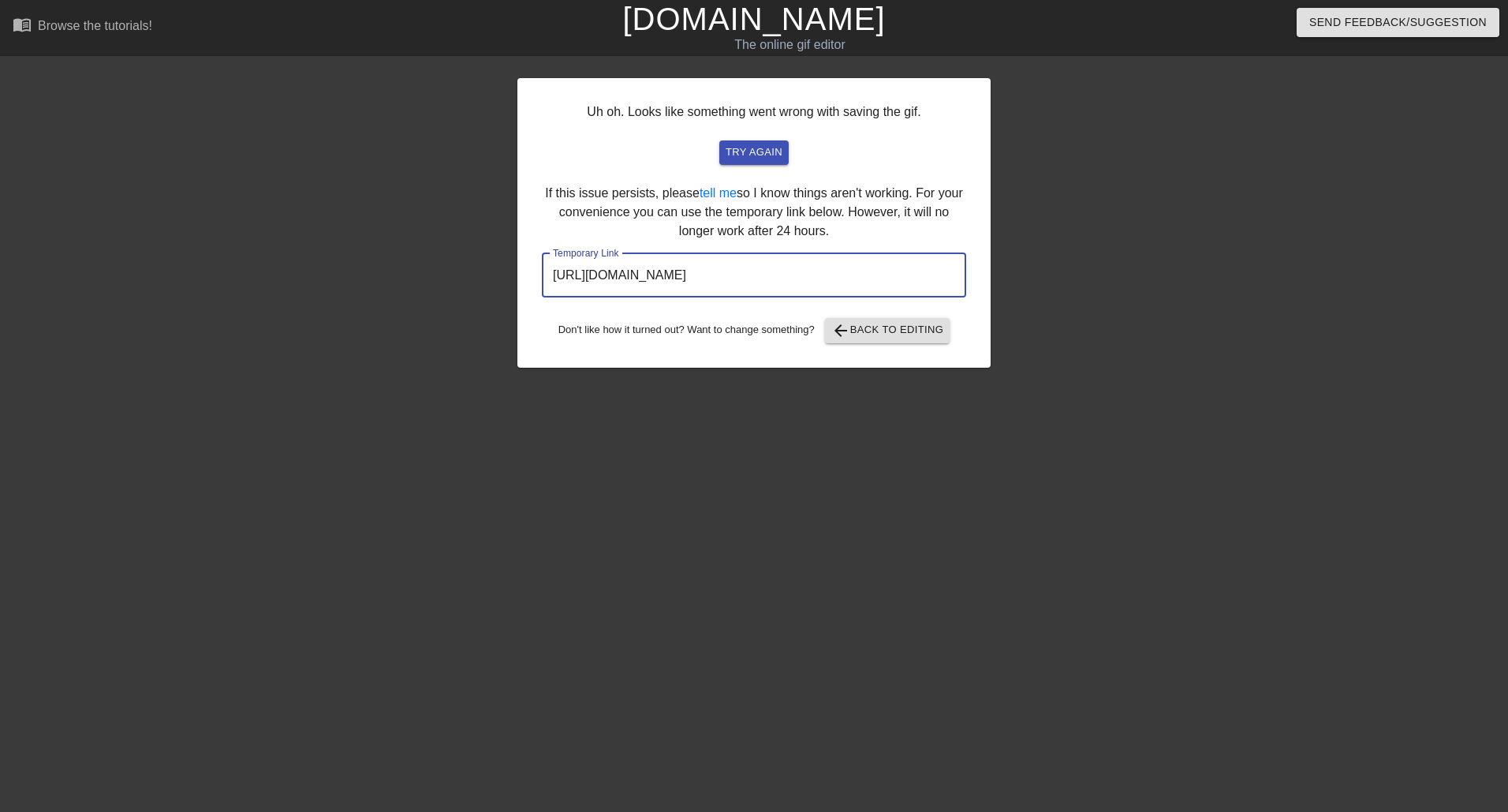
click at [813, 284] on input "[URL][DOMAIN_NAME]" at bounding box center [754, 275] width 424 height 44
click at [812, 284] on input "[URL][DOMAIN_NAME]" at bounding box center [754, 275] width 424 height 44
click at [718, 17] on link "[DOMAIN_NAME]" at bounding box center [754, 19] width 262 height 35
